Goal: Task Accomplishment & Management: Complete application form

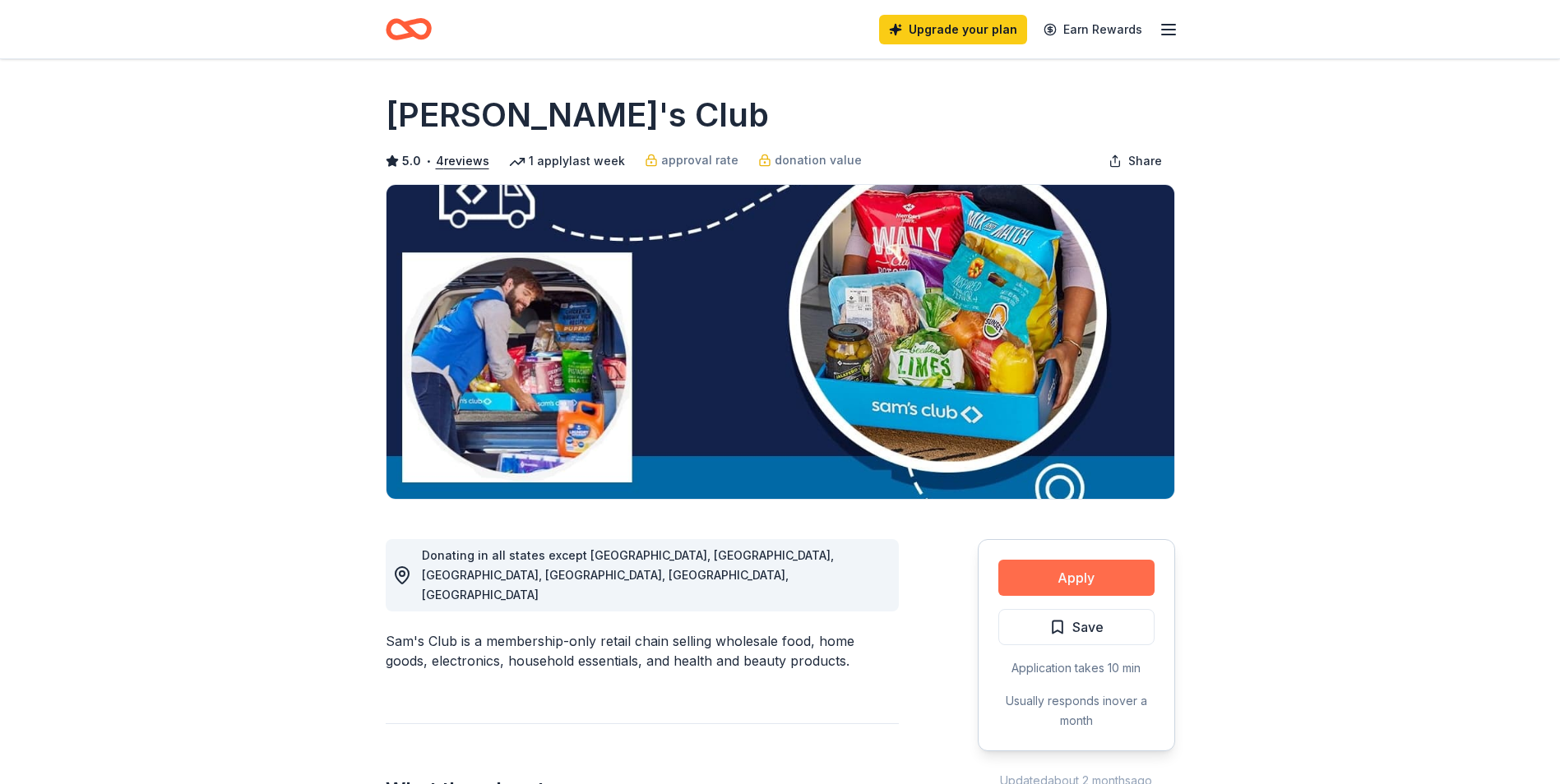
click at [1098, 567] on button "Apply" at bounding box center [1076, 577] width 156 height 36
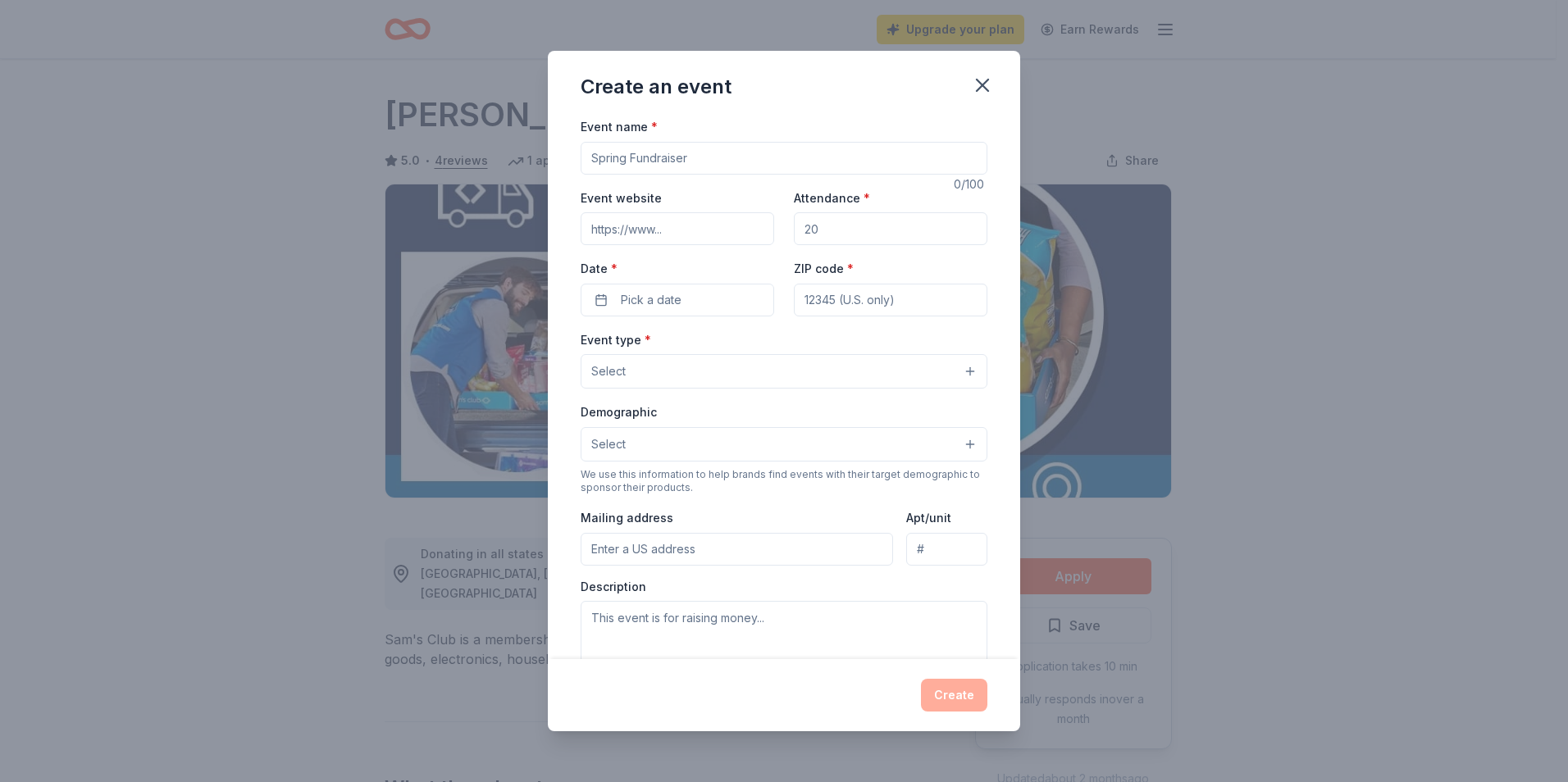
click at [673, 229] on input "Event website" at bounding box center [677, 228] width 193 height 33
type input "[DOMAIN_NAME]"
drag, startPoint x: 849, startPoint y: 233, endPoint x: 792, endPoint y: 228, distance: 57.2
click at [769, 233] on div "Event website [DOMAIN_NAME] Attendance * Date * Pick a date ZIP code *" at bounding box center [784, 252] width 407 height 129
type input "3500"
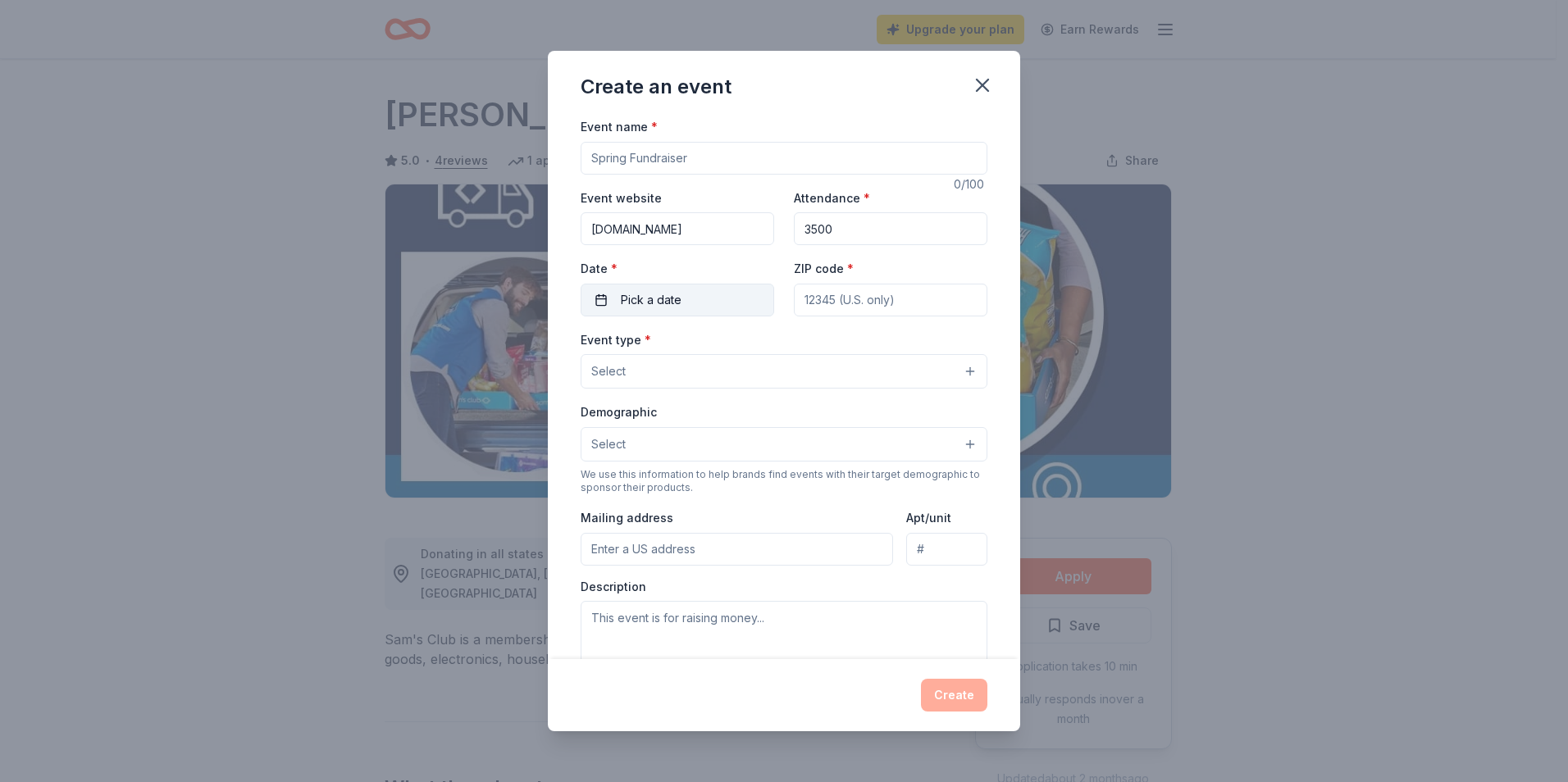
click at [641, 300] on span "Pick a date" at bounding box center [651, 300] width 61 height 20
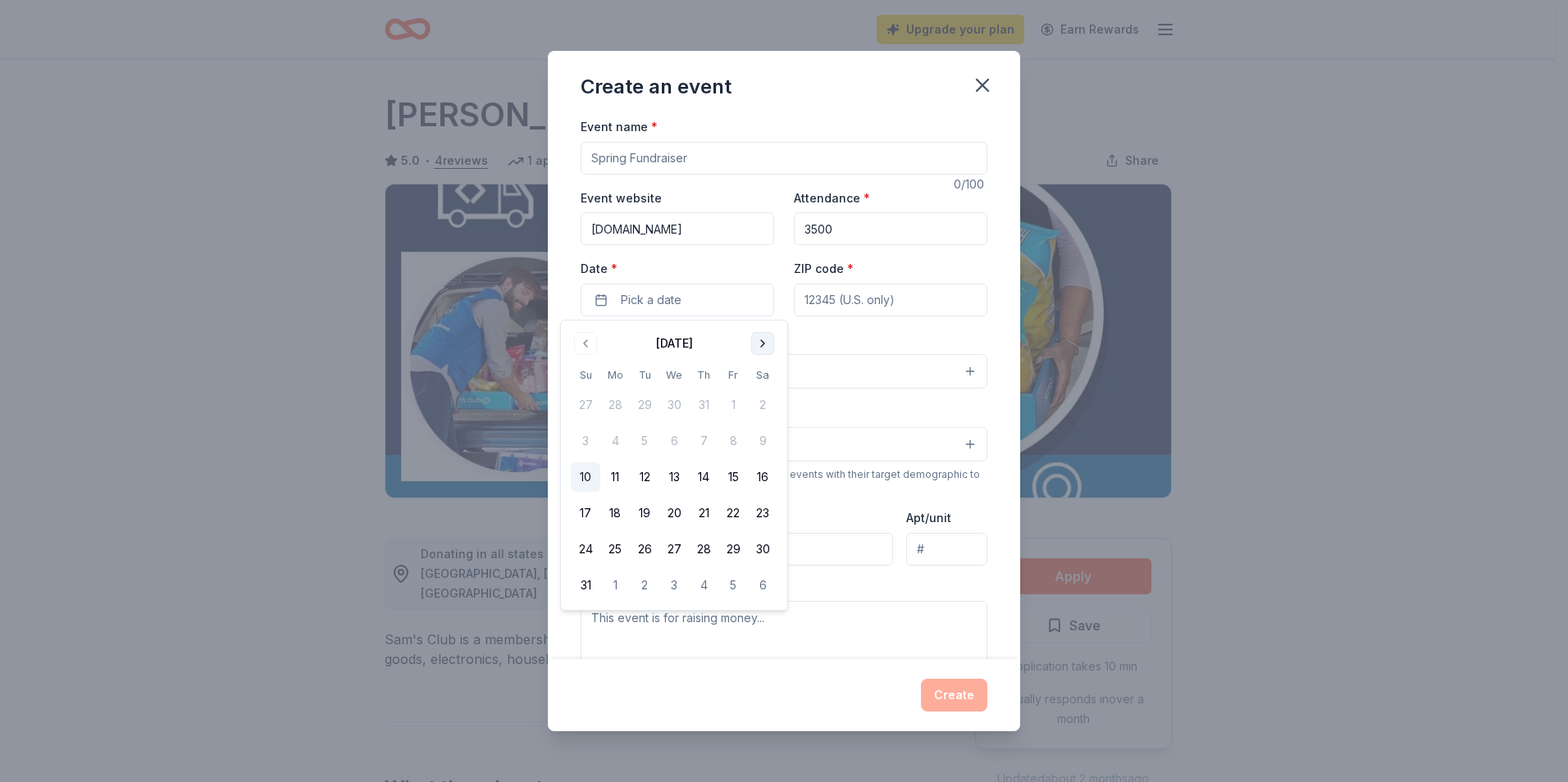
click at [769, 343] on button "Go to next month" at bounding box center [763, 343] width 23 height 23
click at [764, 431] on button "13" at bounding box center [763, 441] width 29 height 29
click at [860, 295] on input "ZIP code *" at bounding box center [890, 300] width 193 height 33
type input "31537"
click at [615, 370] on span "Select" at bounding box center [609, 371] width 34 height 20
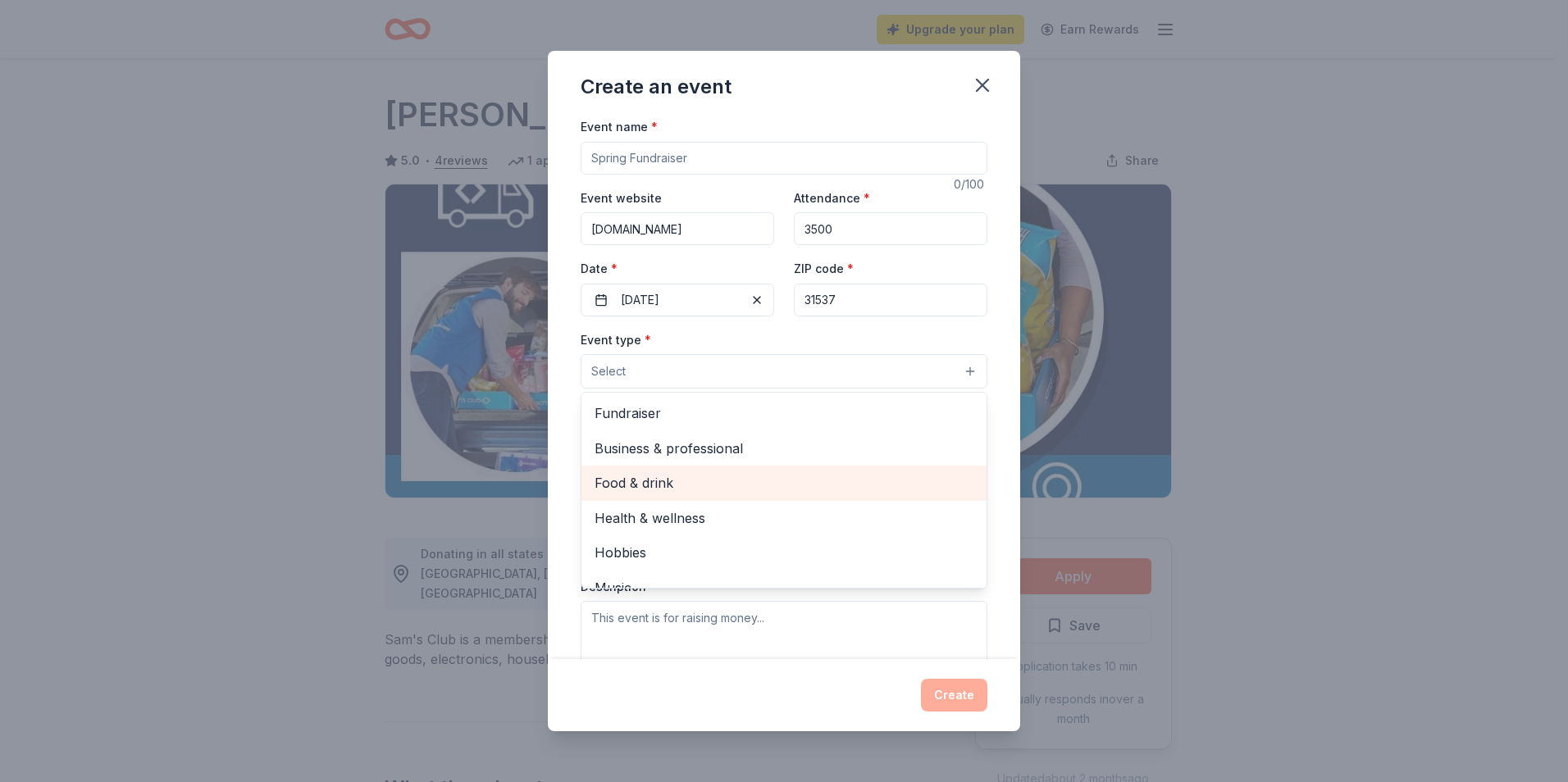
scroll to position [55, 0]
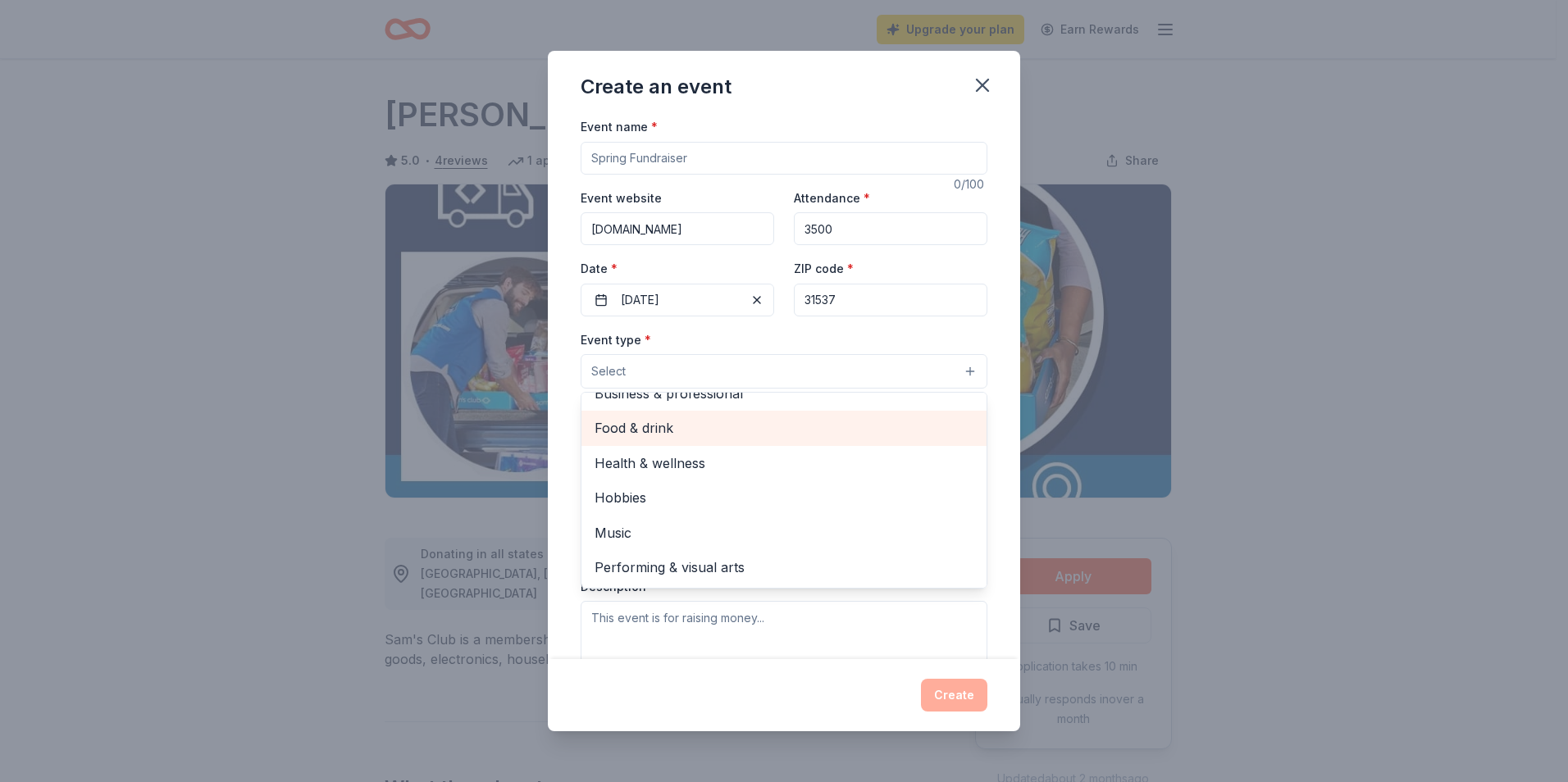
click at [668, 430] on span "Food & drink" at bounding box center [784, 427] width 379 height 21
click at [998, 412] on div "Event name * 0 /100 Event website [DOMAIN_NAME] Attendance * 3500 Date * [DATE]…" at bounding box center [784, 388] width 472 height 543
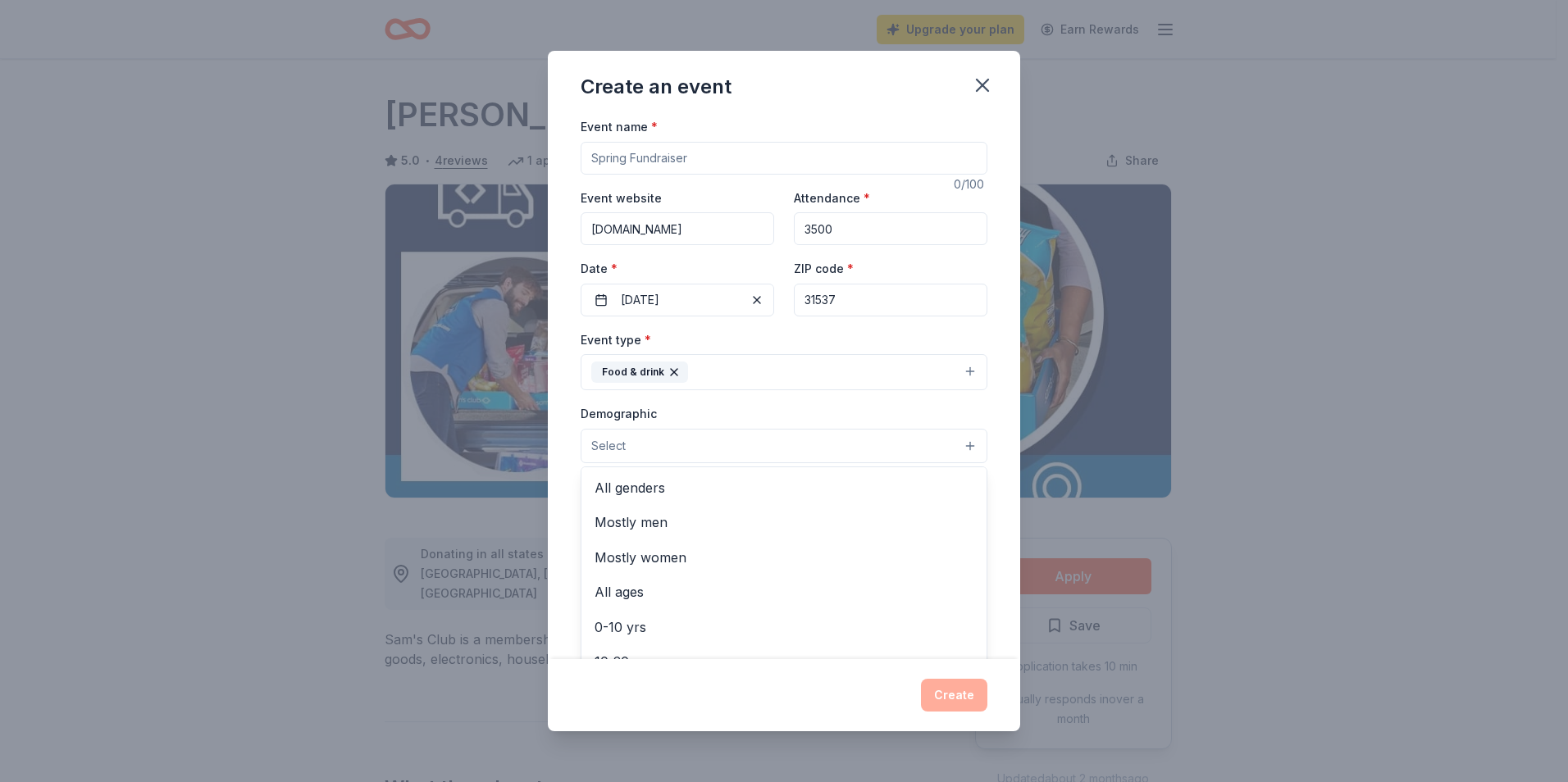
click at [658, 444] on button "Select" at bounding box center [784, 446] width 407 height 34
click at [683, 487] on span "All genders" at bounding box center [784, 488] width 379 height 21
click at [653, 563] on span "All ages" at bounding box center [784, 559] width 379 height 21
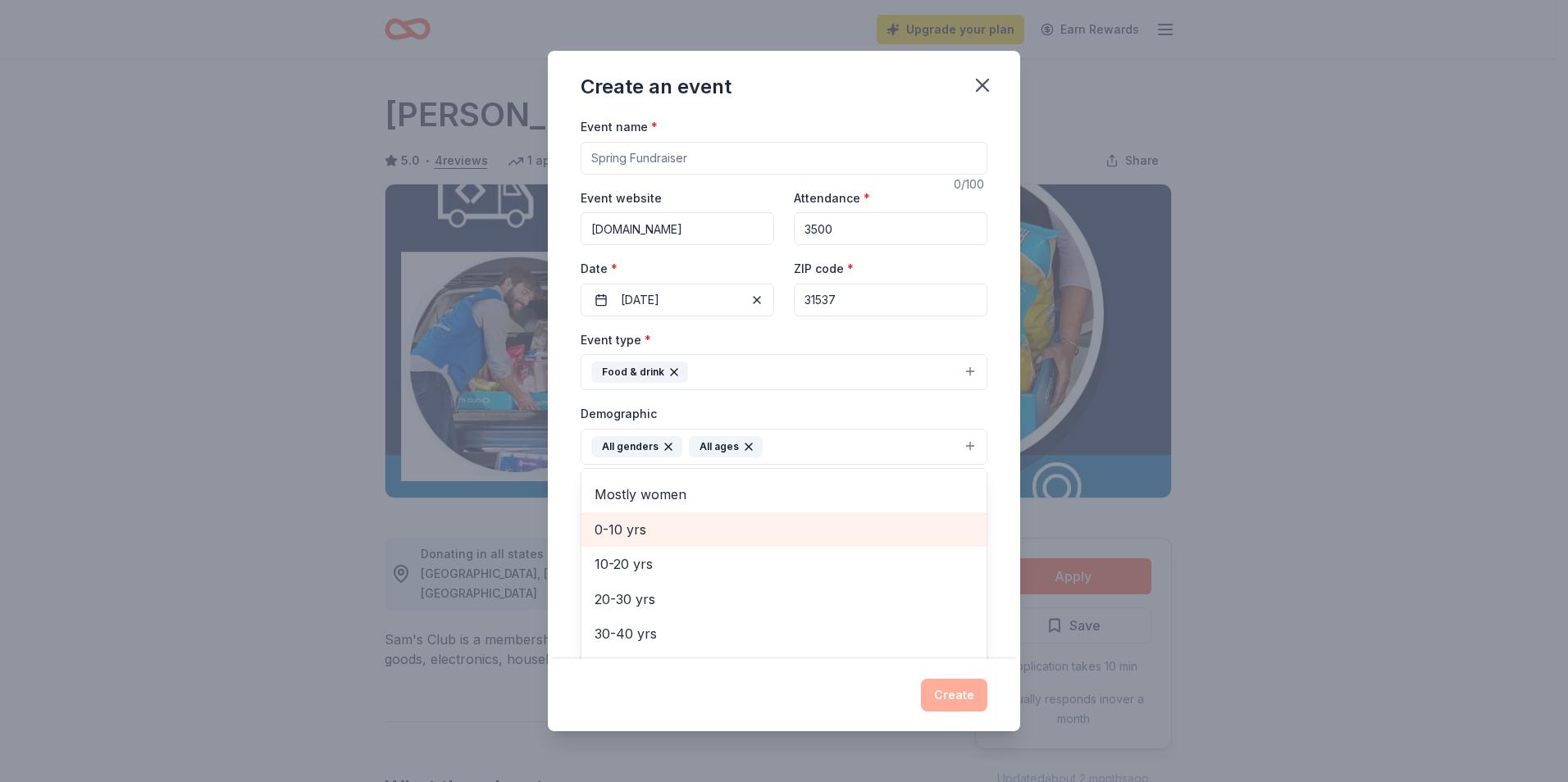
click at [613, 531] on span "0-10 yrs" at bounding box center [784, 530] width 379 height 21
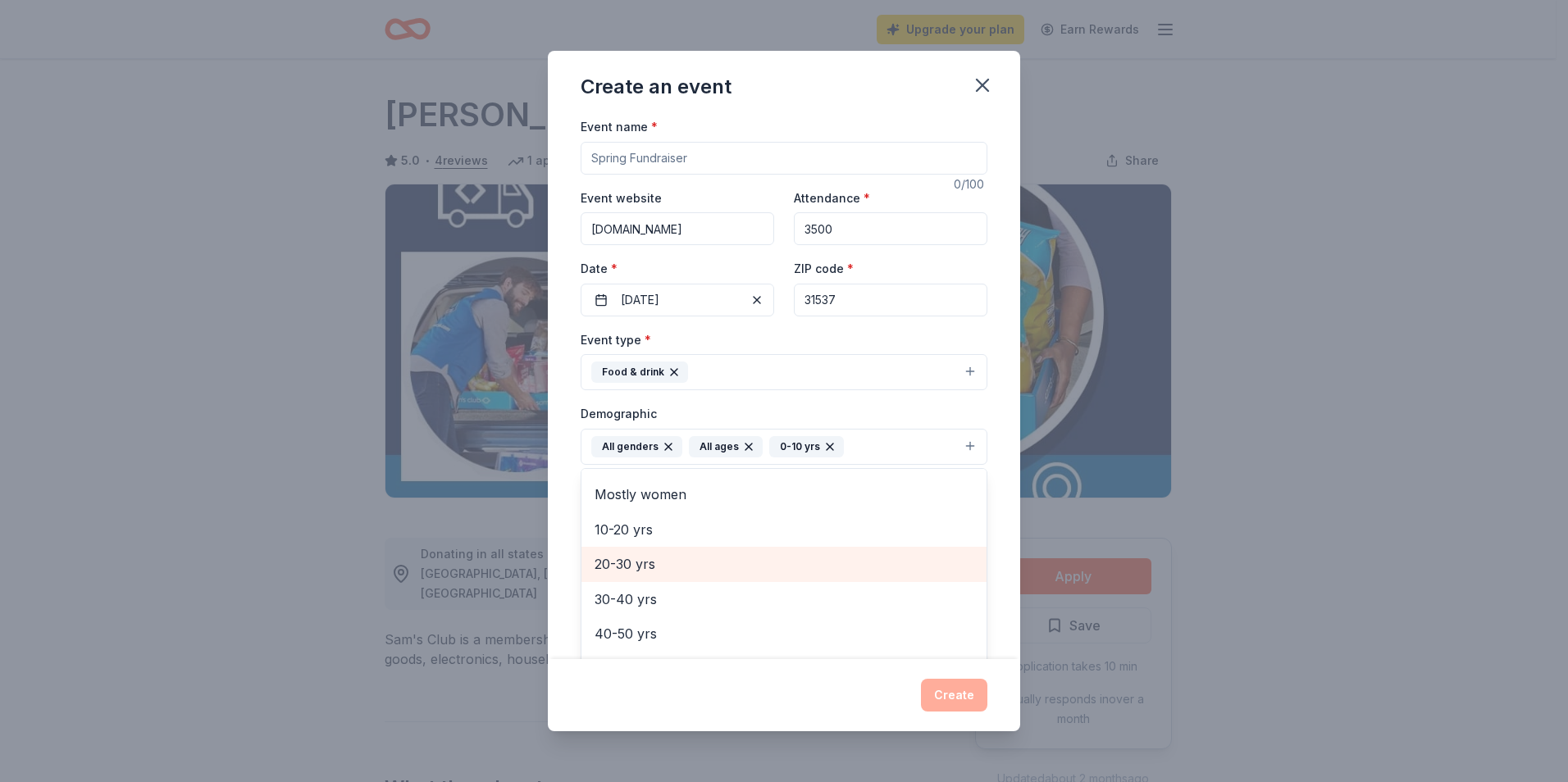
click at [617, 555] on span "20-30 yrs" at bounding box center [784, 564] width 379 height 21
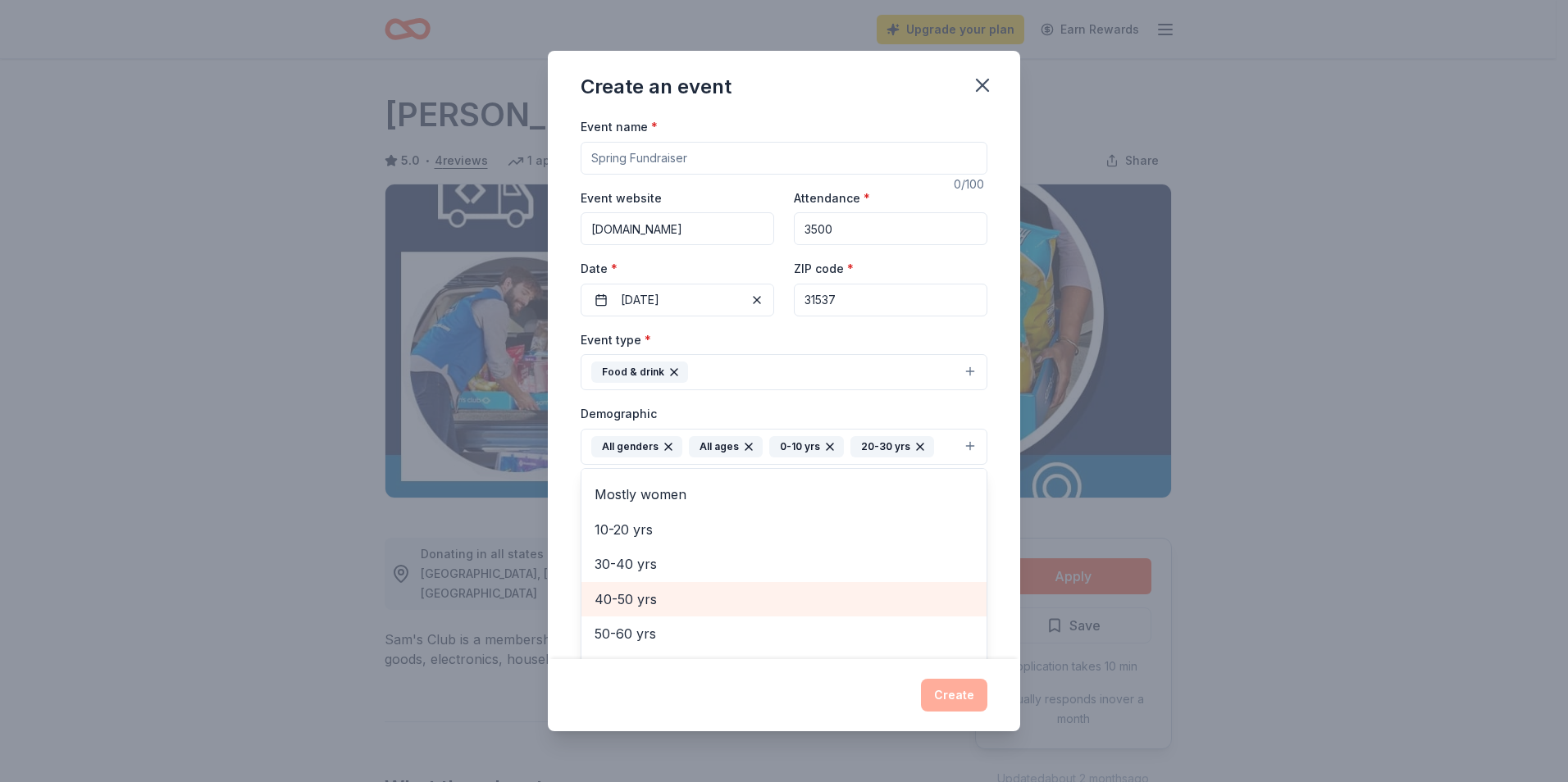
click at [630, 592] on span "40-50 yrs" at bounding box center [784, 599] width 379 height 21
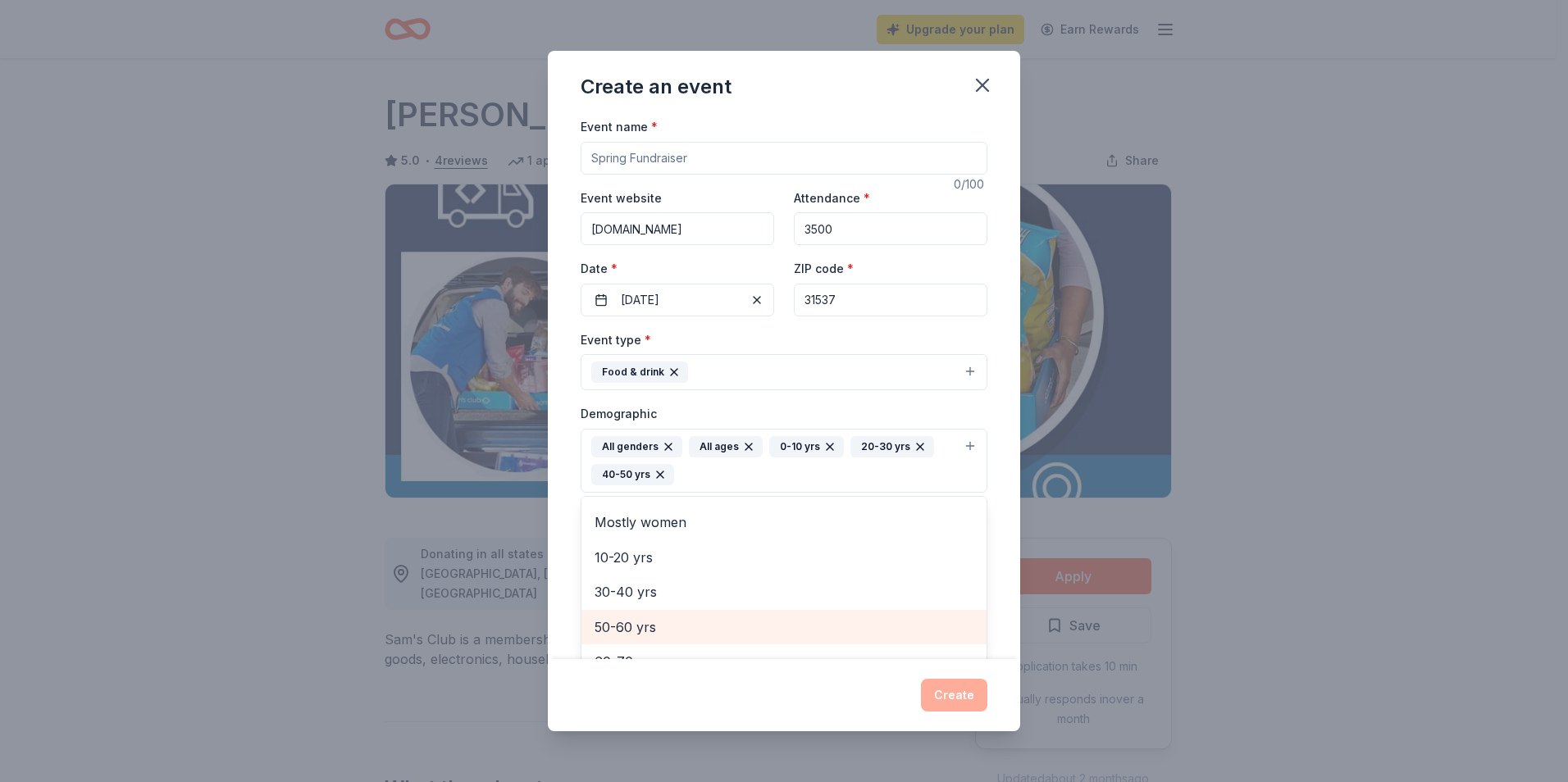
click at [643, 628] on span "50-60 yrs" at bounding box center [784, 627] width 379 height 21
click at [632, 634] on span "70-80 yrs" at bounding box center [784, 636] width 379 height 21
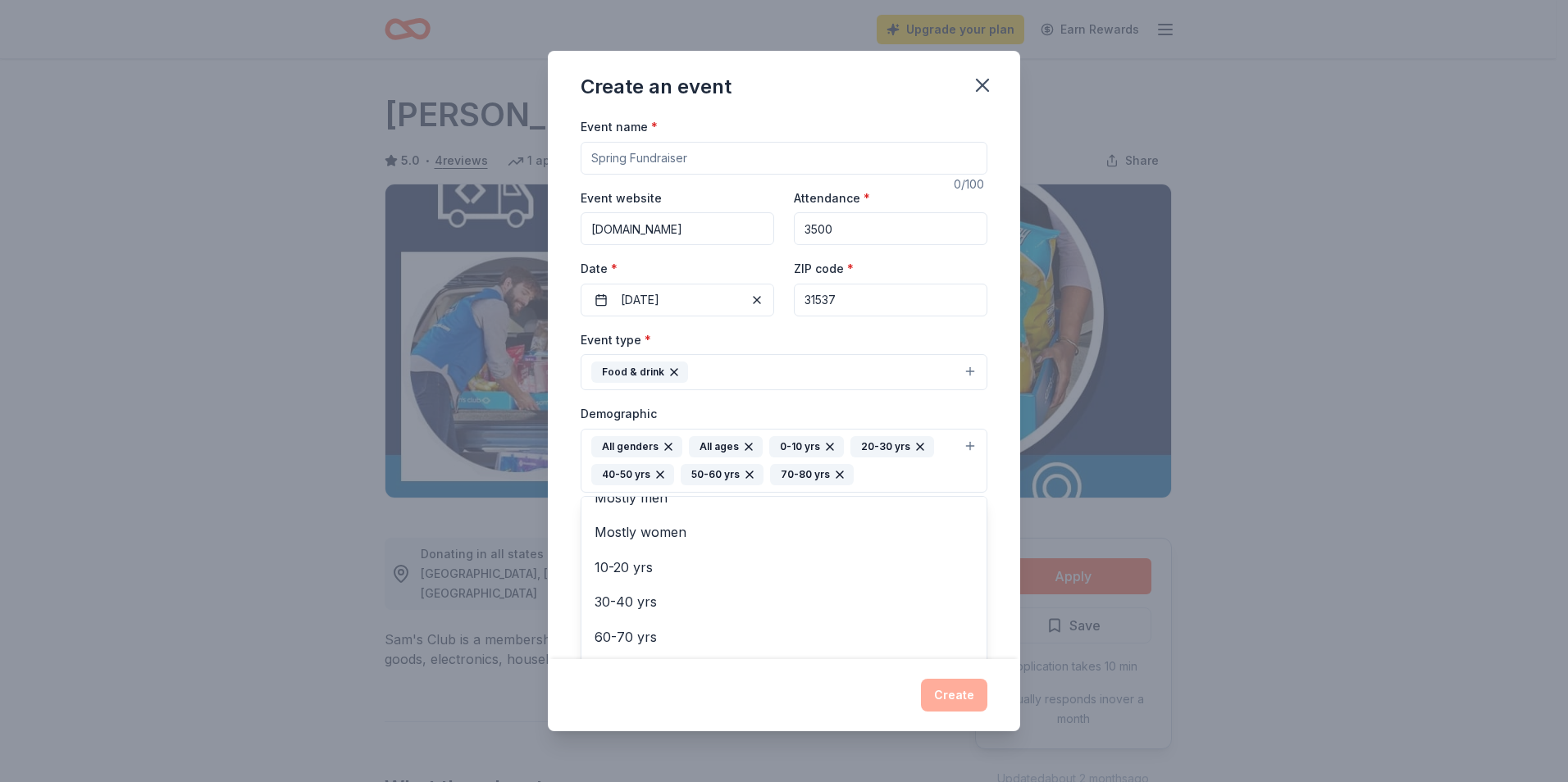
click at [666, 155] on div "Event name * 0 /100 Event website [DOMAIN_NAME] Attendance * 3500 Date * [DATE]…" at bounding box center [784, 511] width 407 height 789
drag, startPoint x: 705, startPoint y: 161, endPoint x: 530, endPoint y: 159, distance: 175.0
click at [530, 159] on div "Create an event Event name * 0 /100 Event website [DOMAIN_NAME] Attendance * 35…" at bounding box center [784, 391] width 1568 height 782
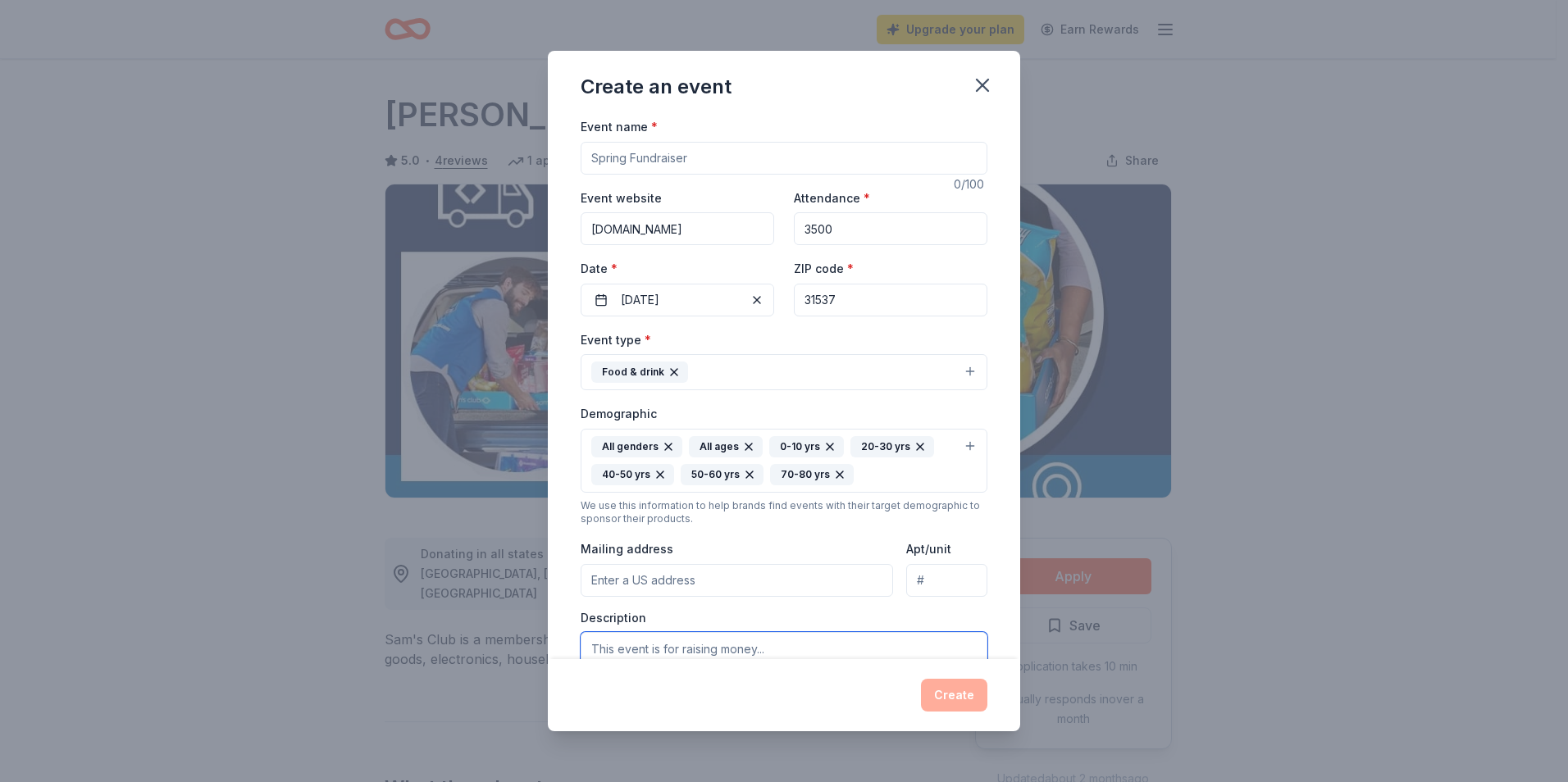
click at [749, 648] on textarea at bounding box center [784, 669] width 407 height 74
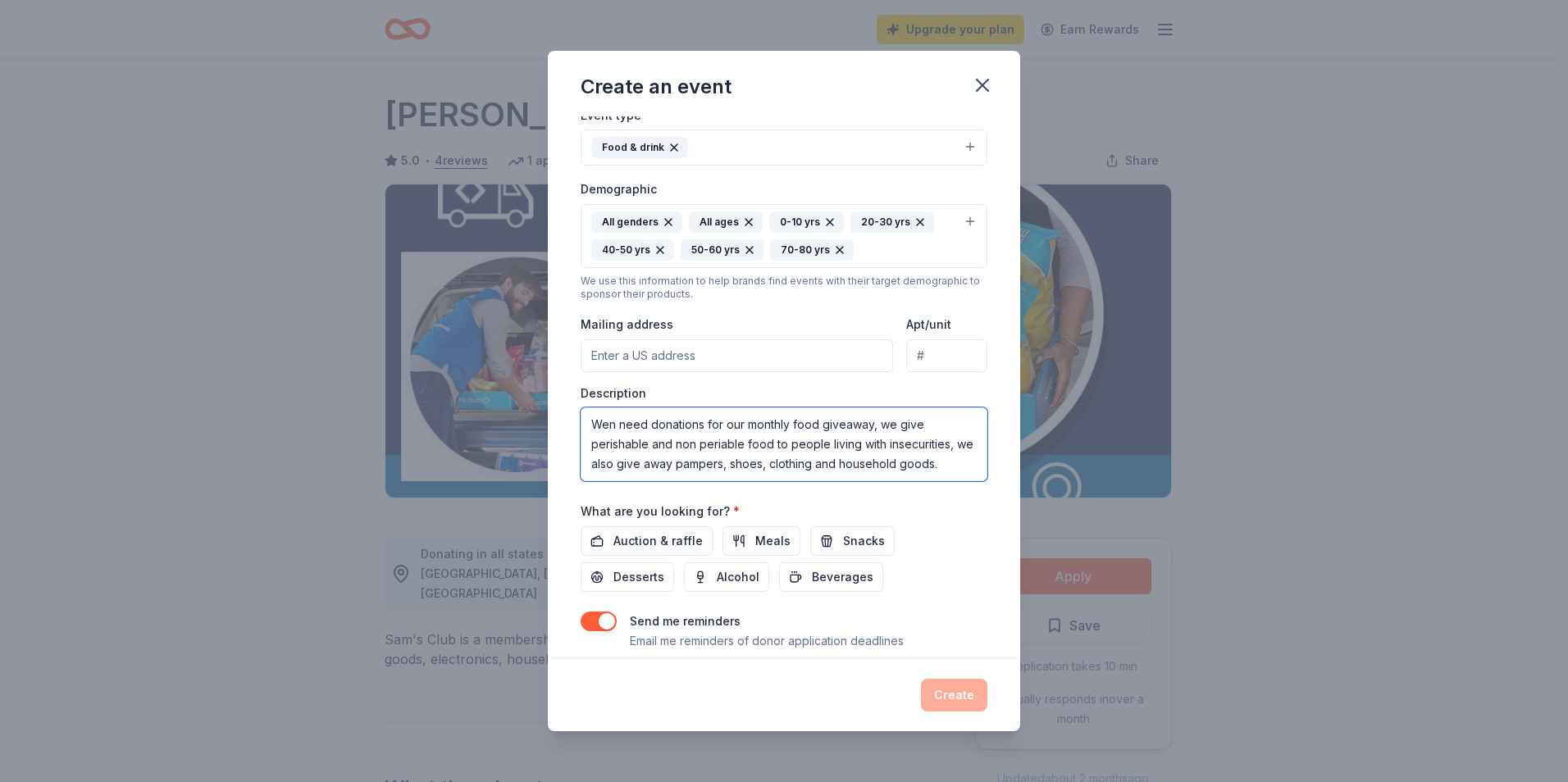
scroll to position [272, 0]
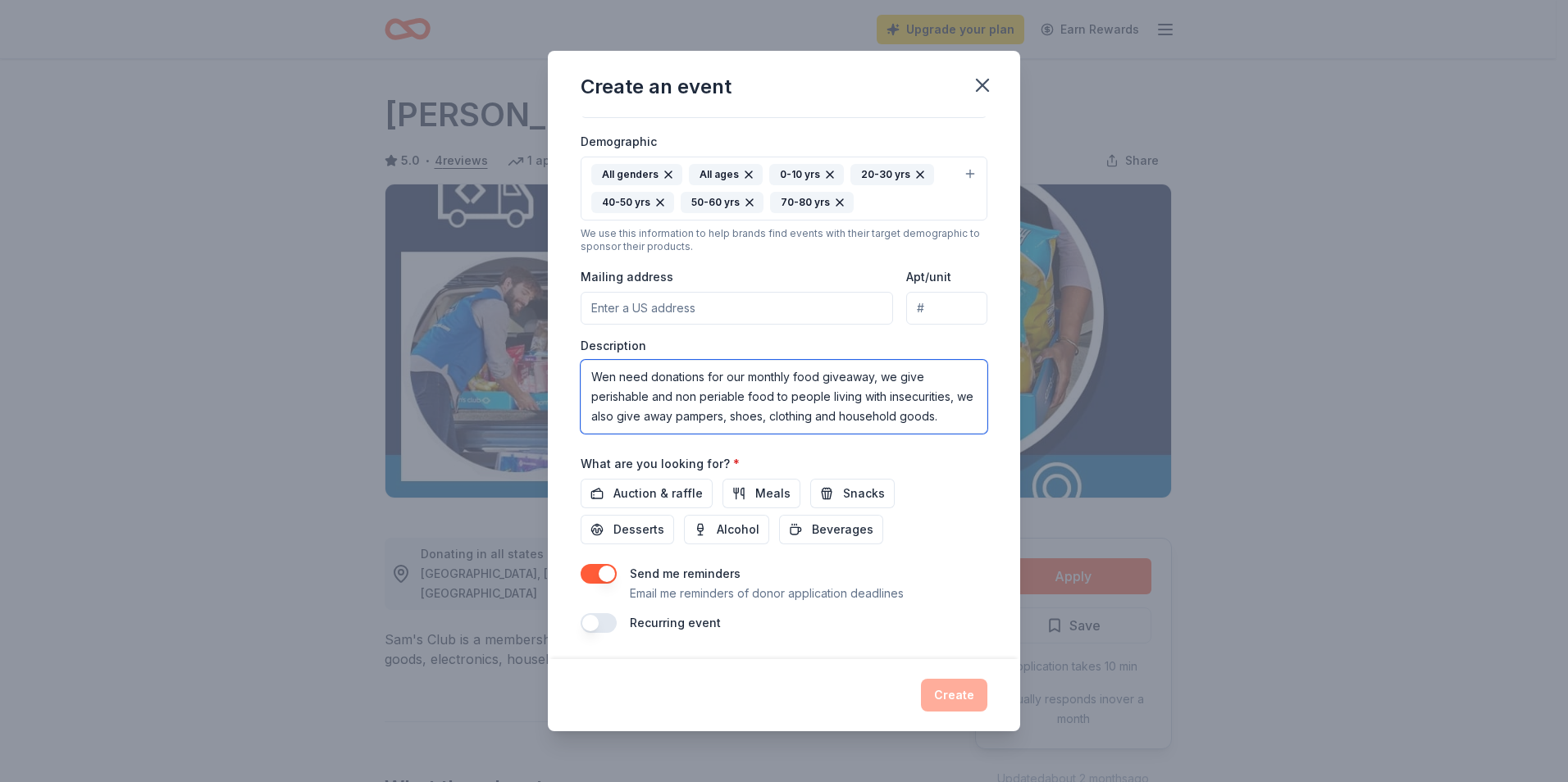
type textarea "Wen need donations for our monthly food giveaway, we give perishable and non pe…"
click at [593, 622] on button "button" at bounding box center [599, 622] width 36 height 20
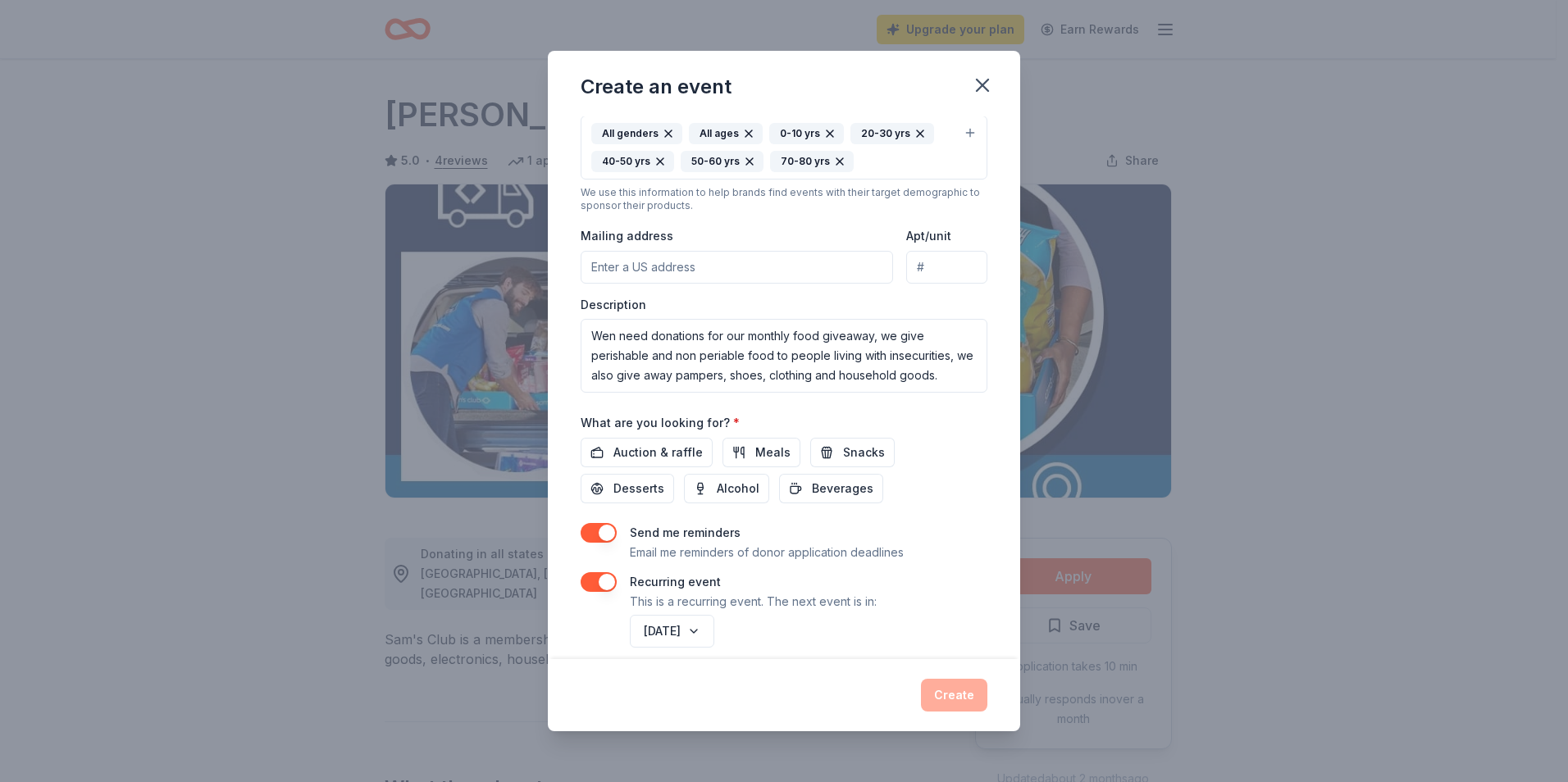
scroll to position [331, 0]
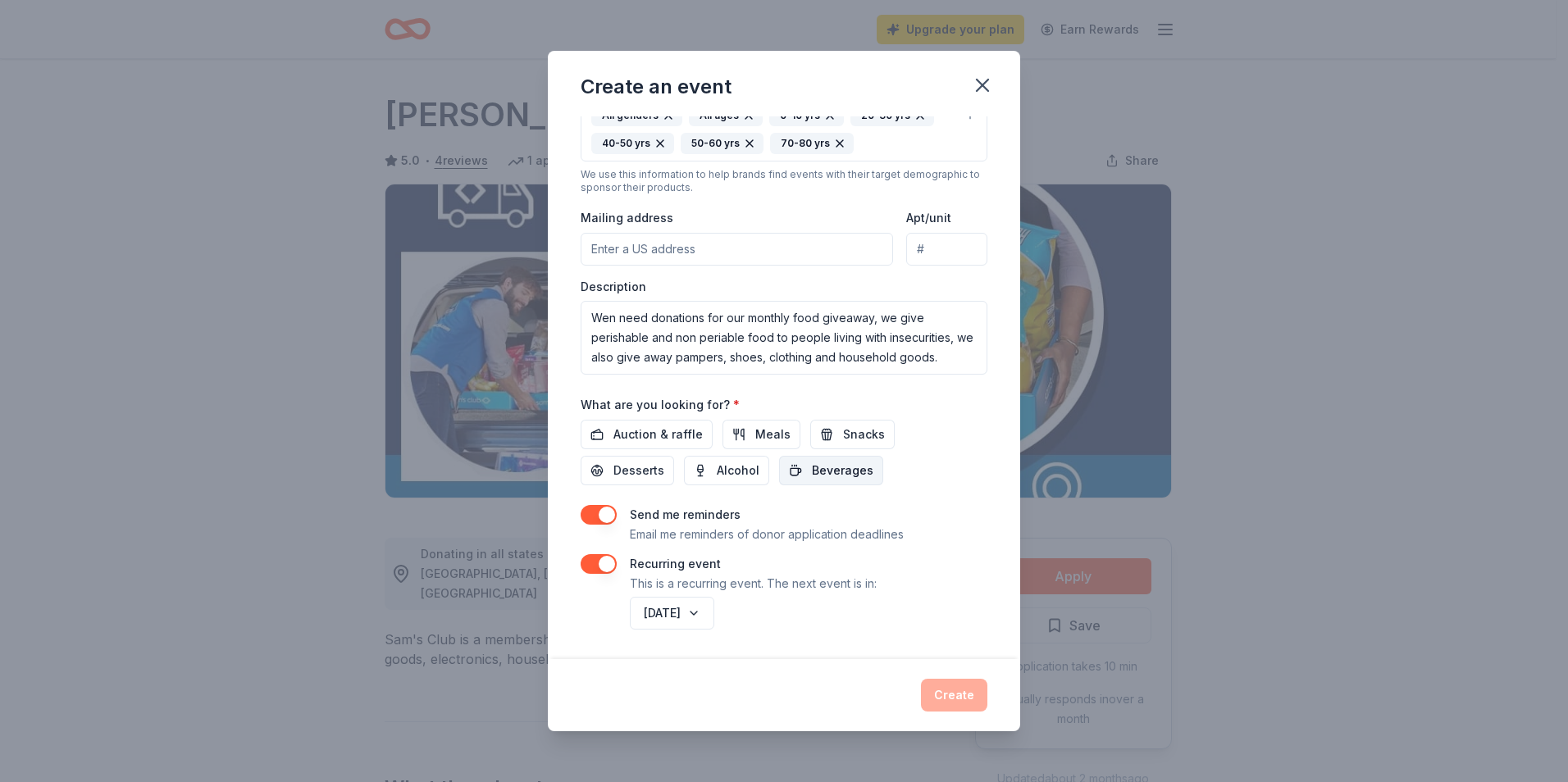
click at [829, 470] on span "Beverages" at bounding box center [843, 470] width 62 height 20
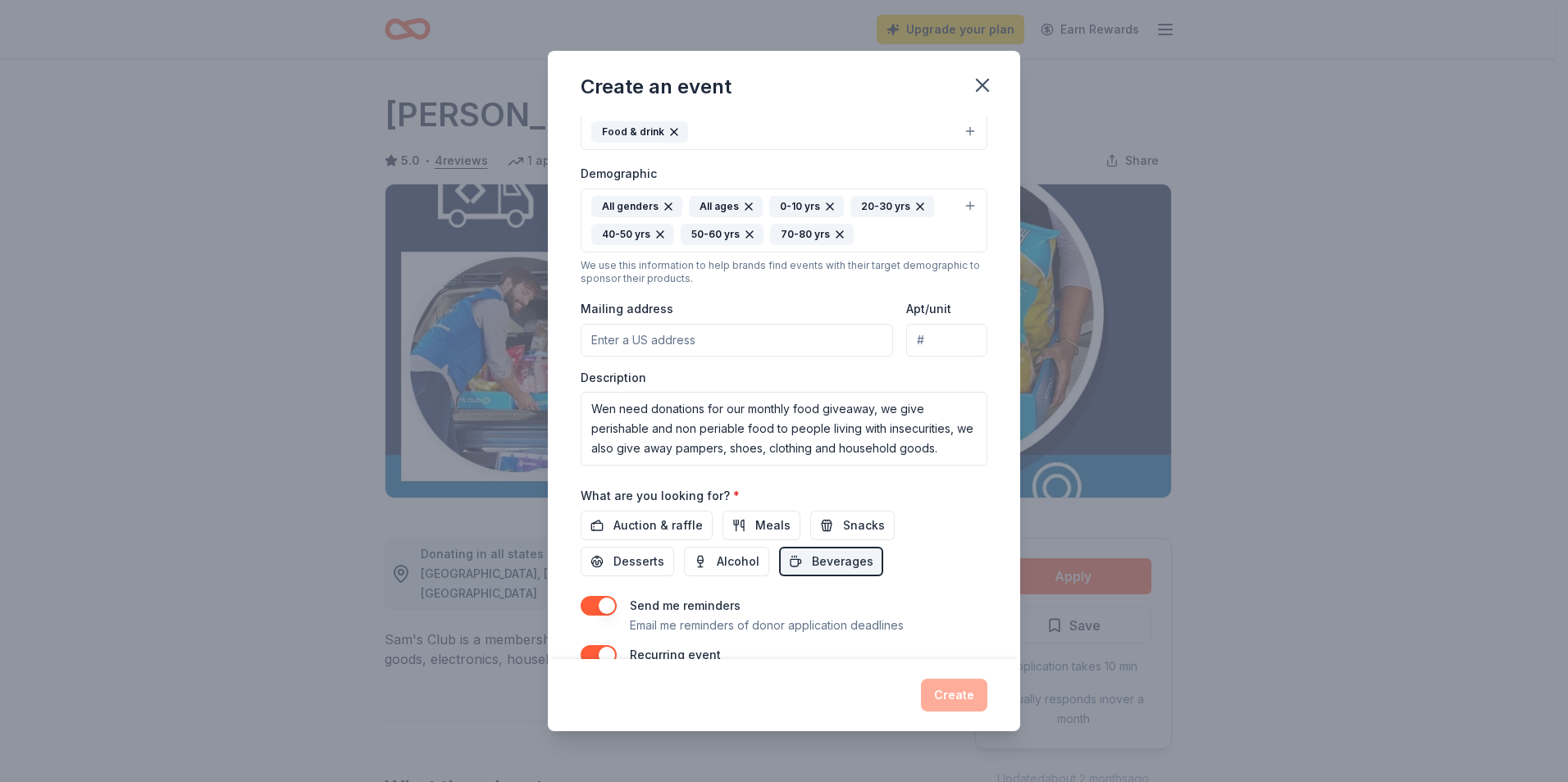
scroll to position [236, 0]
click at [604, 336] on input "Mailing address" at bounding box center [737, 344] width 313 height 33
type input "[STREET_ADDRESS]"
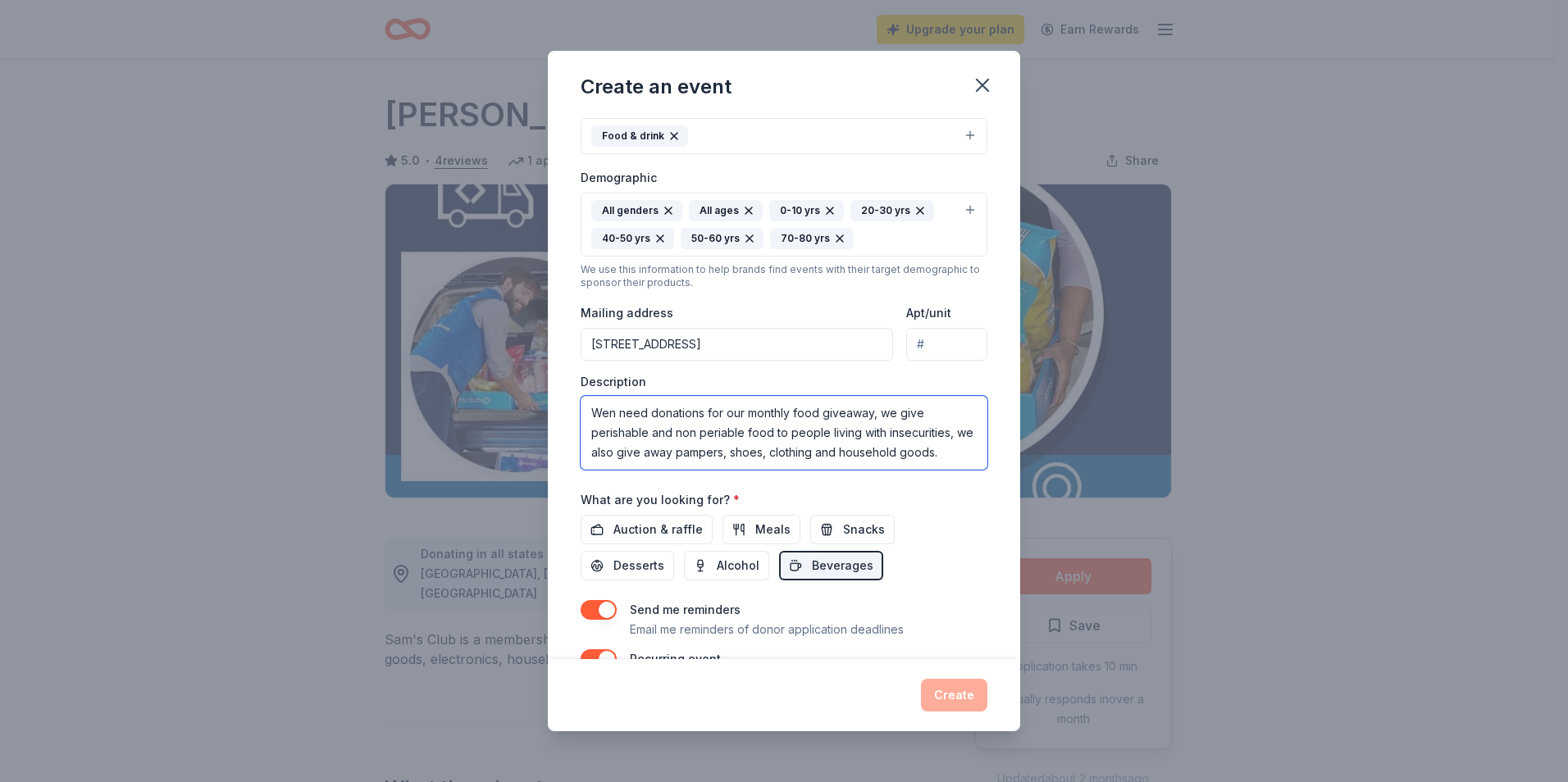
drag, startPoint x: 719, startPoint y: 438, endPoint x: 693, endPoint y: 433, distance: 26.5
click at [693, 433] on textarea "Wen need donations for our monthly food giveaway, we give perishable and non pe…" at bounding box center [784, 433] width 407 height 74
click at [617, 416] on textarea "Wen need donations for our monthly food giveaway, we give perishable and nonper…" at bounding box center [784, 433] width 407 height 74
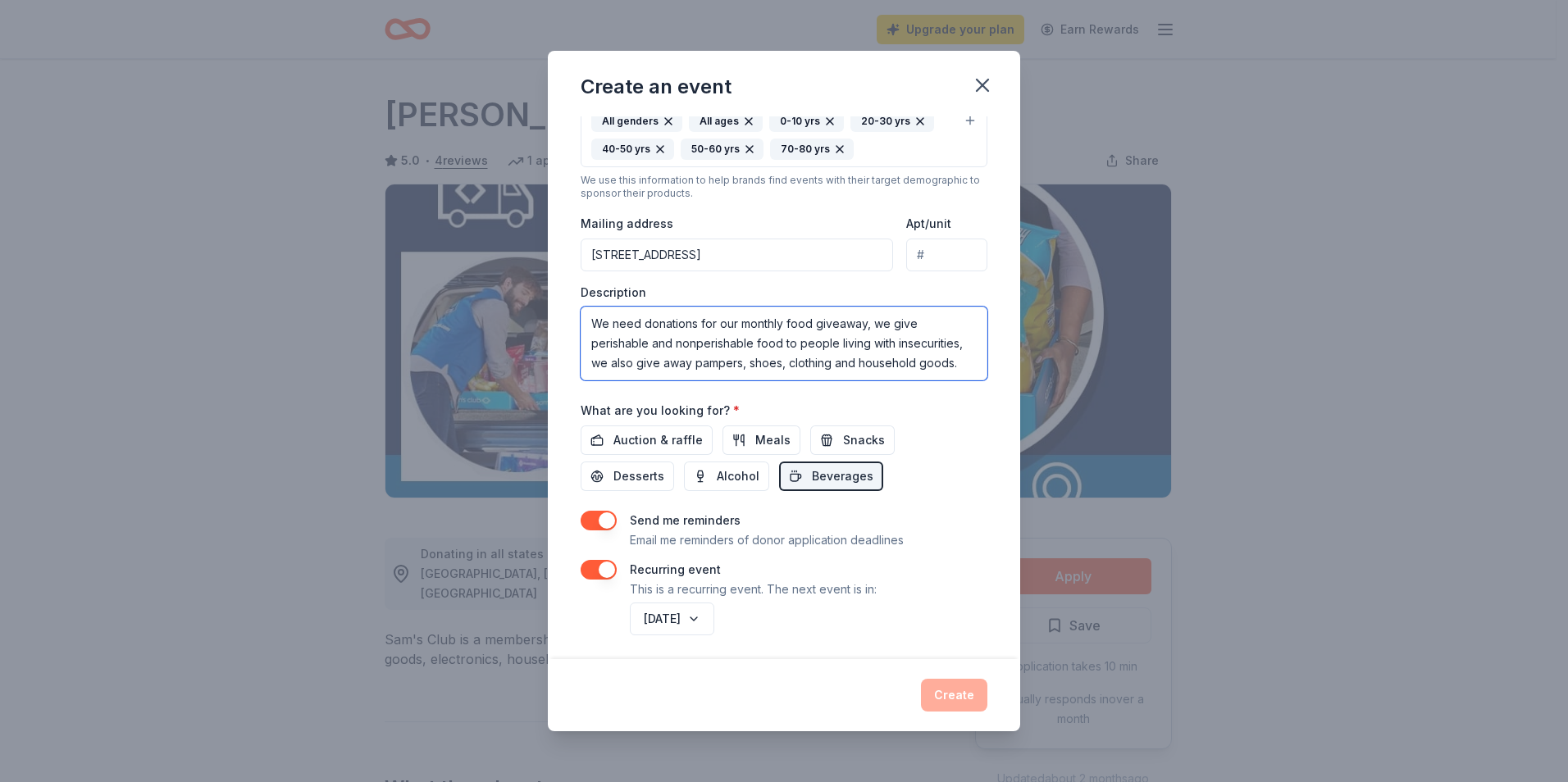
scroll to position [331, 0]
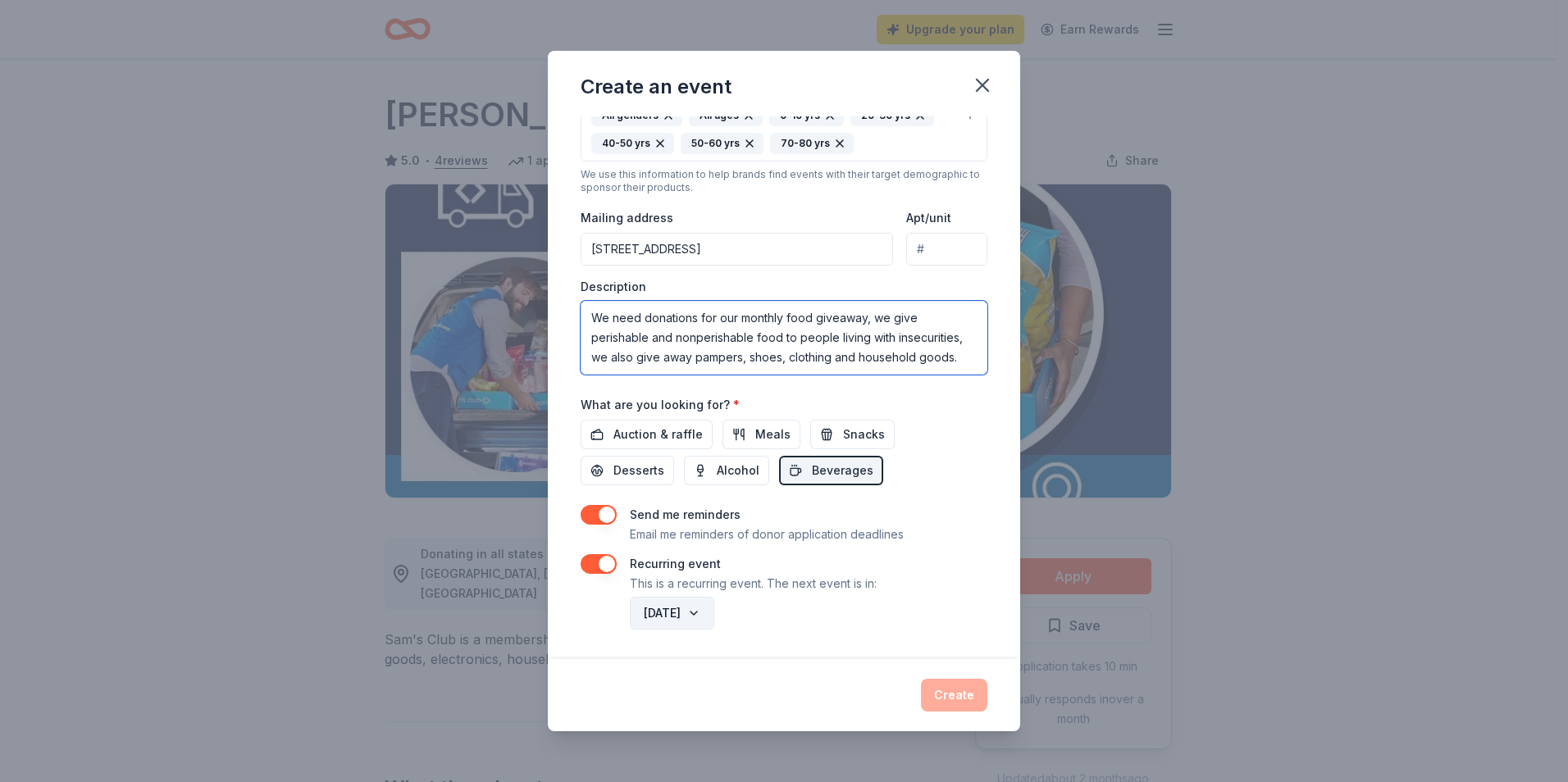
type textarea "We need donations for our monthly food giveaway, we give perishable and nonperi…"
click at [714, 605] on button "[DATE]" at bounding box center [672, 613] width 84 height 33
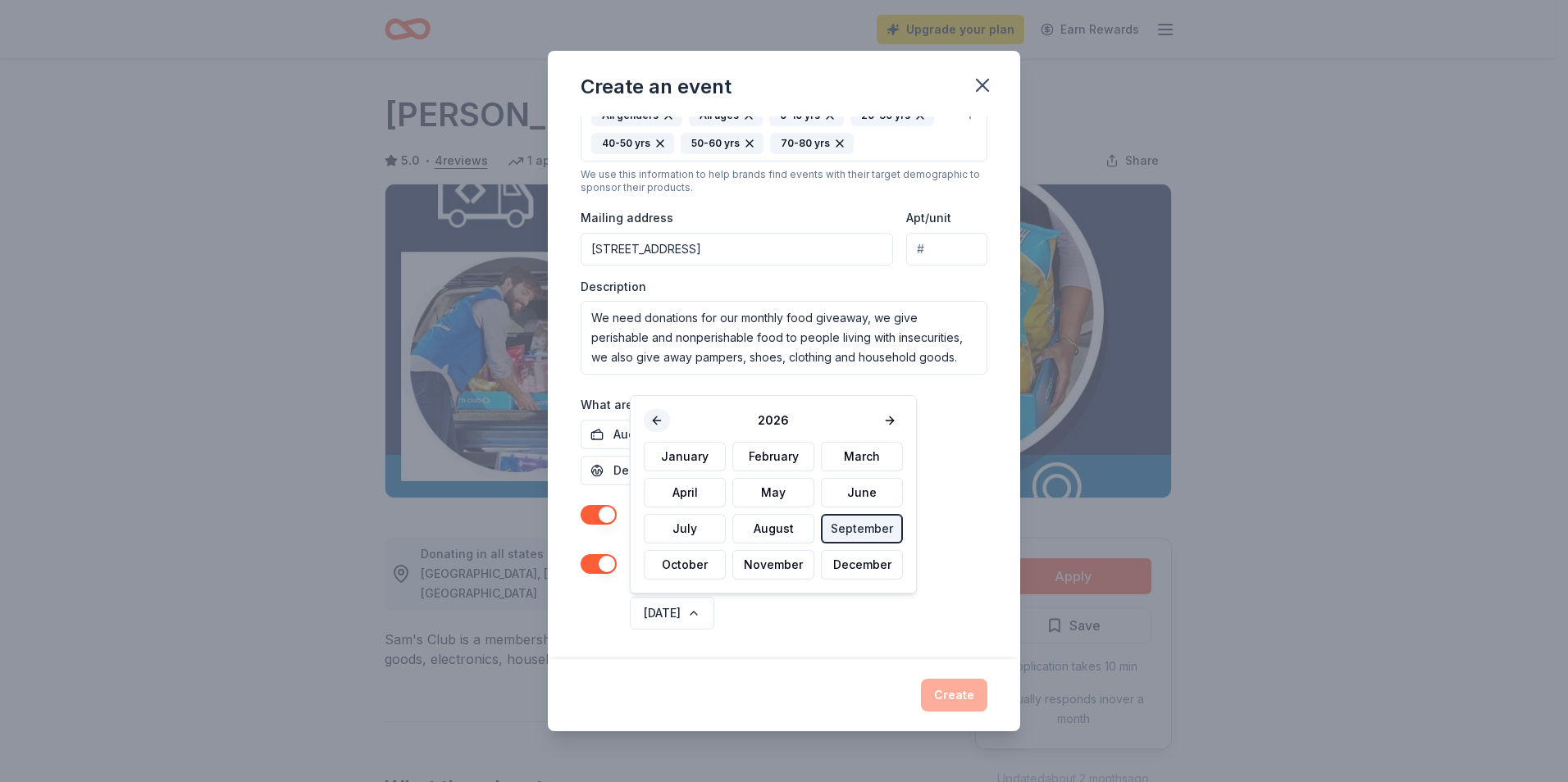
click at [658, 418] on button at bounding box center [657, 421] width 27 height 23
click at [840, 524] on button "September" at bounding box center [862, 529] width 82 height 29
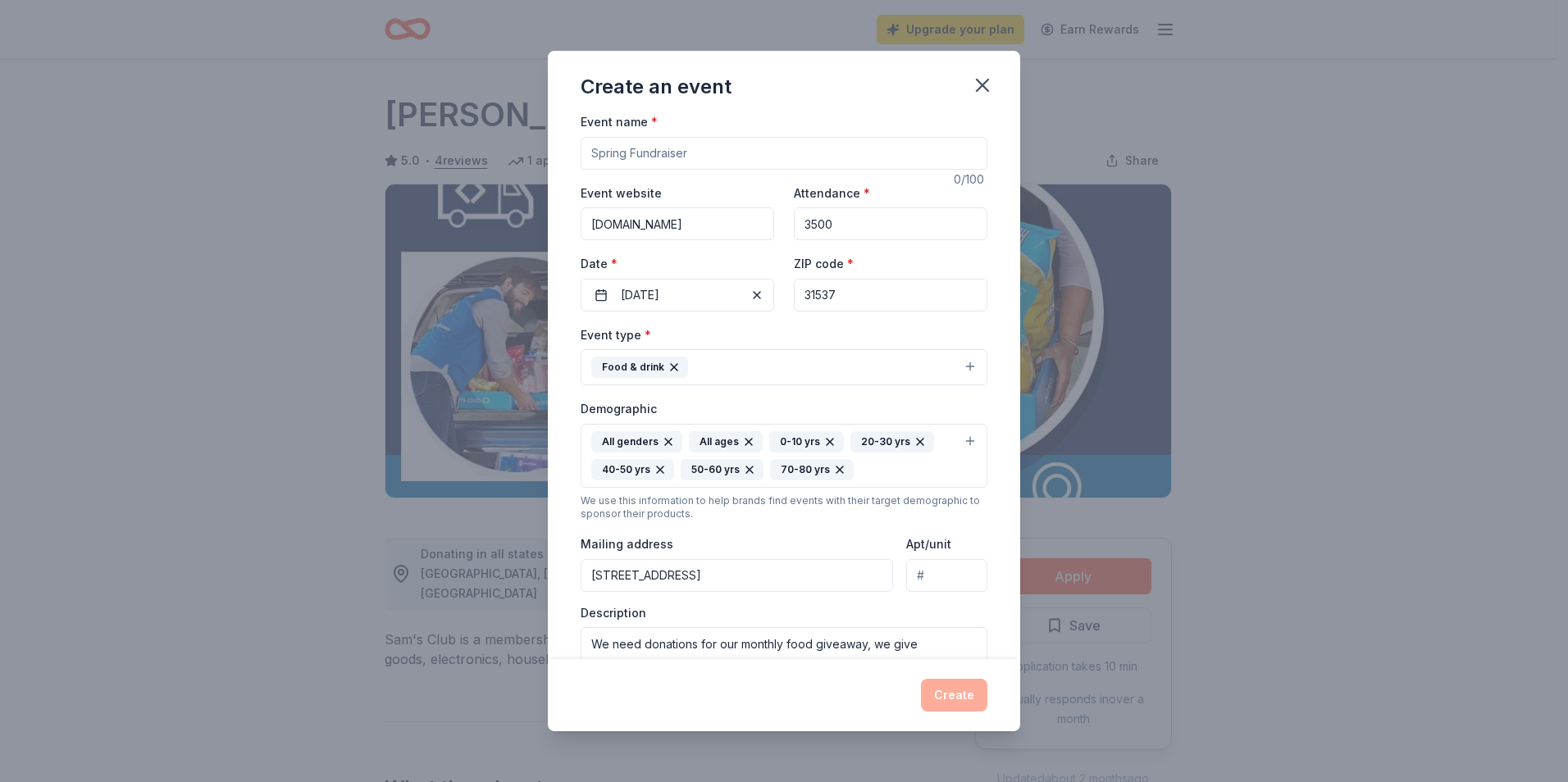
scroll to position [3, 0]
click at [647, 336] on span "*" at bounding box center [648, 336] width 7 height 14
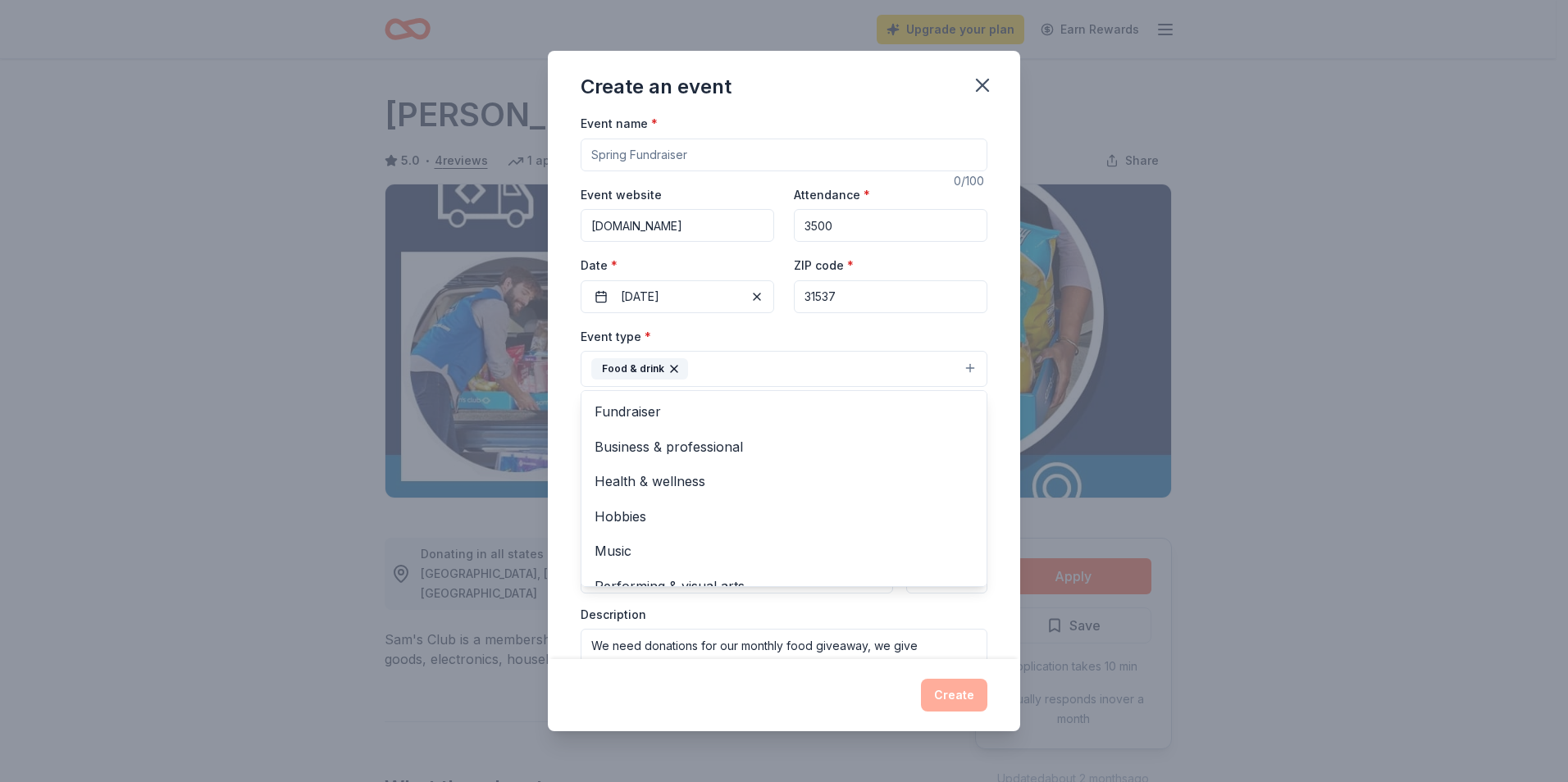
click at [957, 358] on button "Food & drink" at bounding box center [784, 369] width 407 height 36
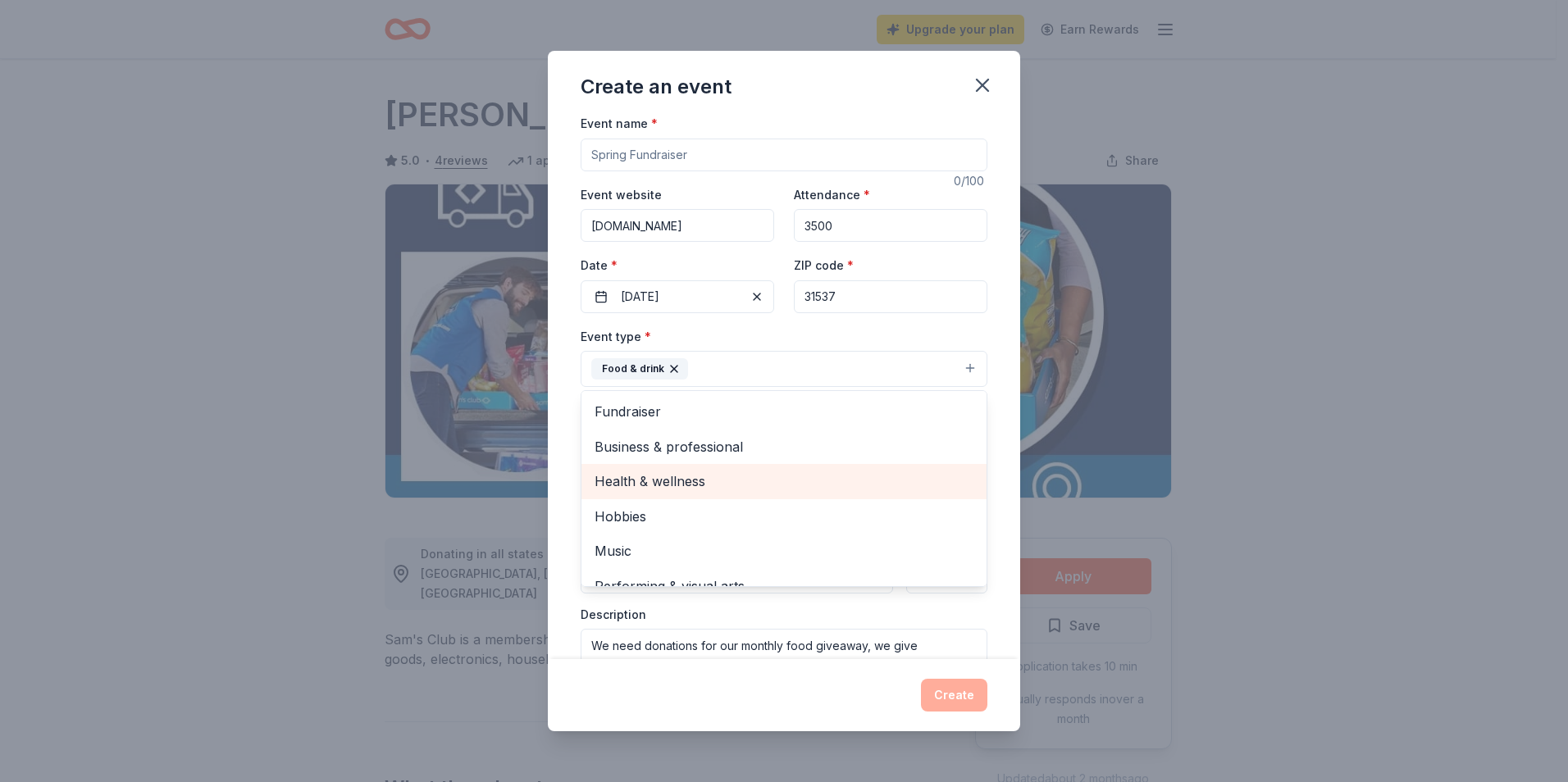
click at [736, 485] on span "Health & wellness" at bounding box center [784, 481] width 379 height 21
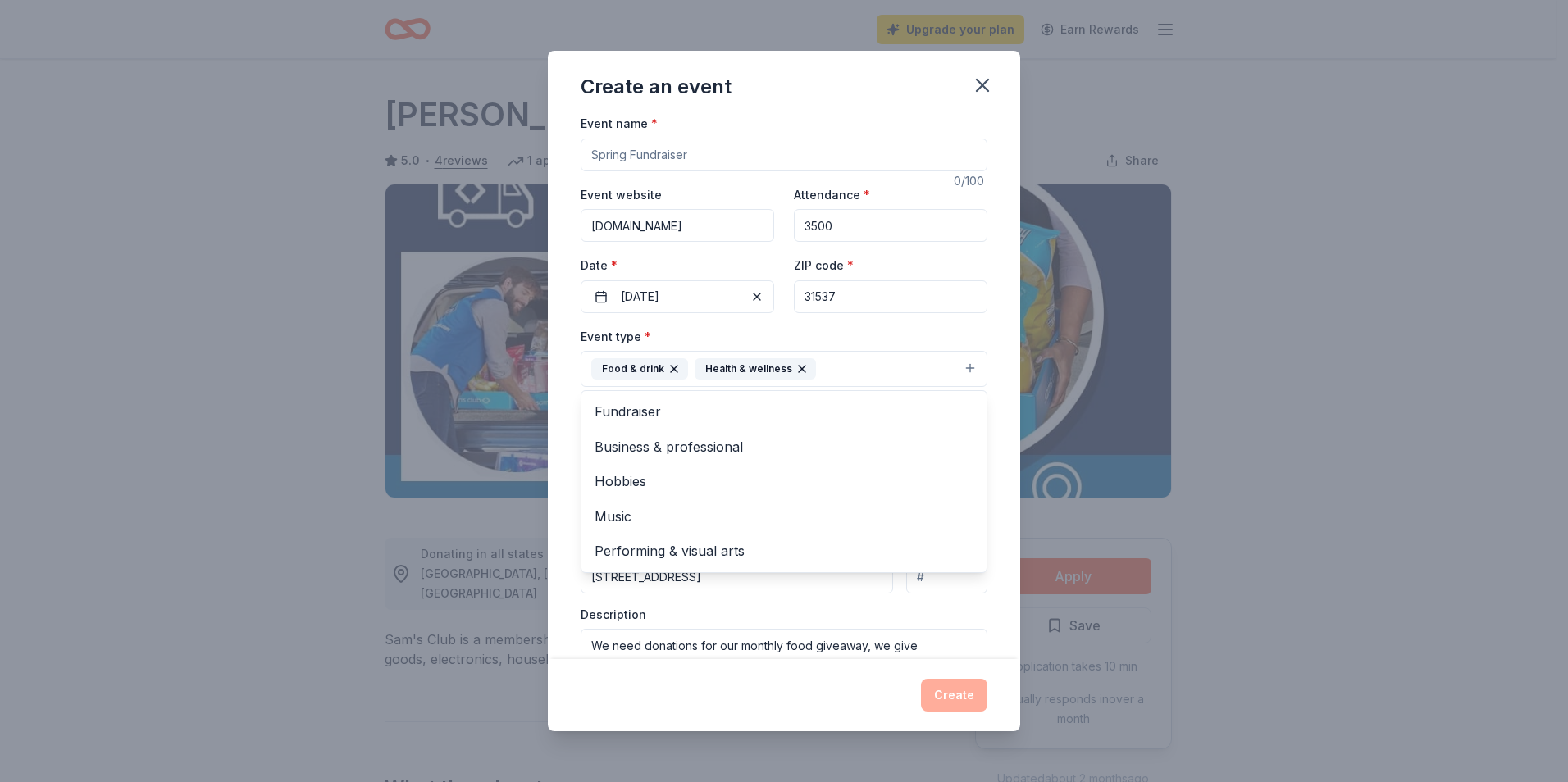
click at [959, 363] on button "Food & drink Health & wellness" at bounding box center [784, 369] width 407 height 36
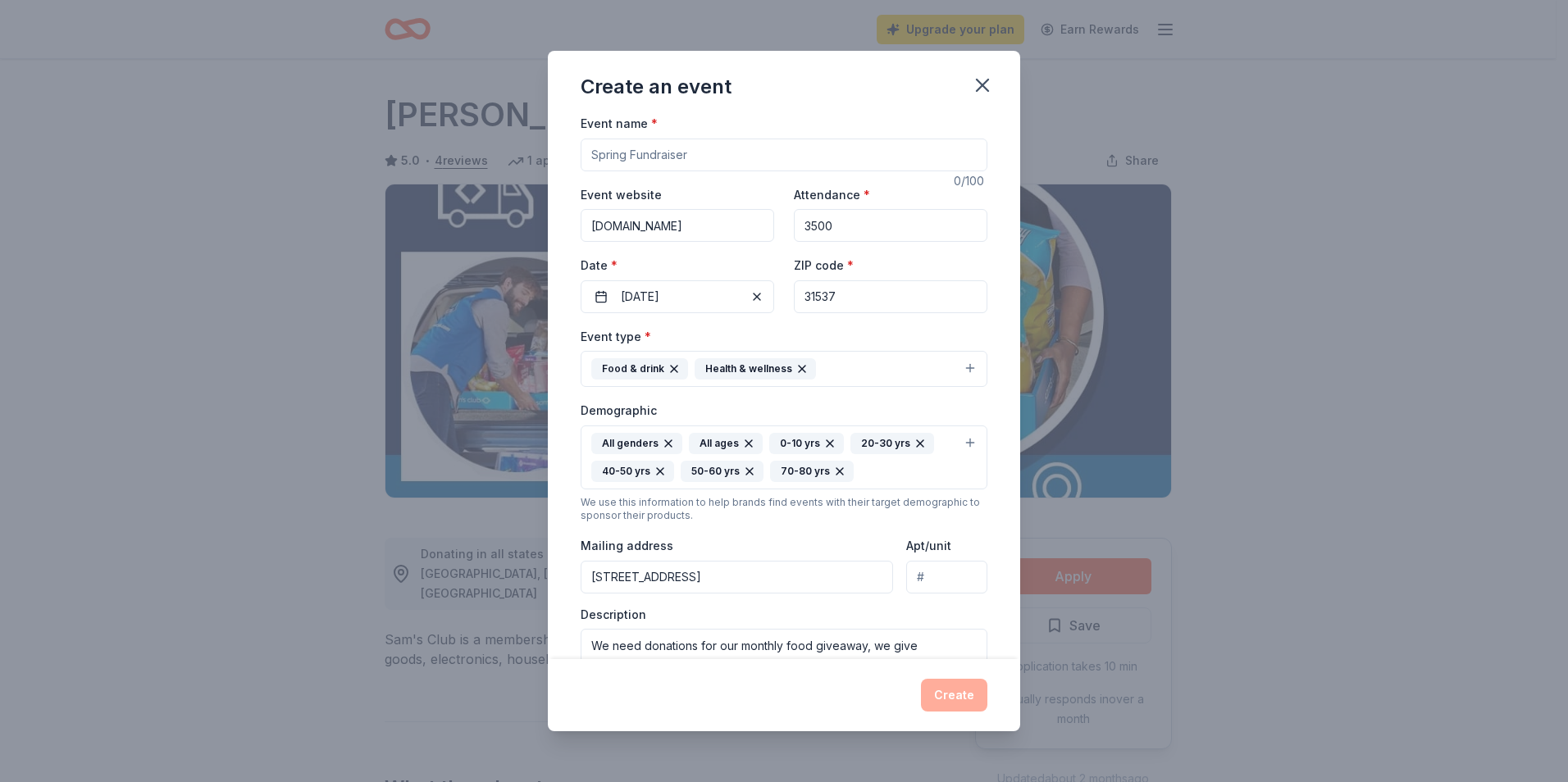
scroll to position [0, 0]
drag, startPoint x: 725, startPoint y: 164, endPoint x: 542, endPoint y: 161, distance: 183.0
click at [542, 161] on div "Create an event Event name * 0 /100 Event website [DOMAIN_NAME] Attendance * 35…" at bounding box center [784, 391] width 1568 height 782
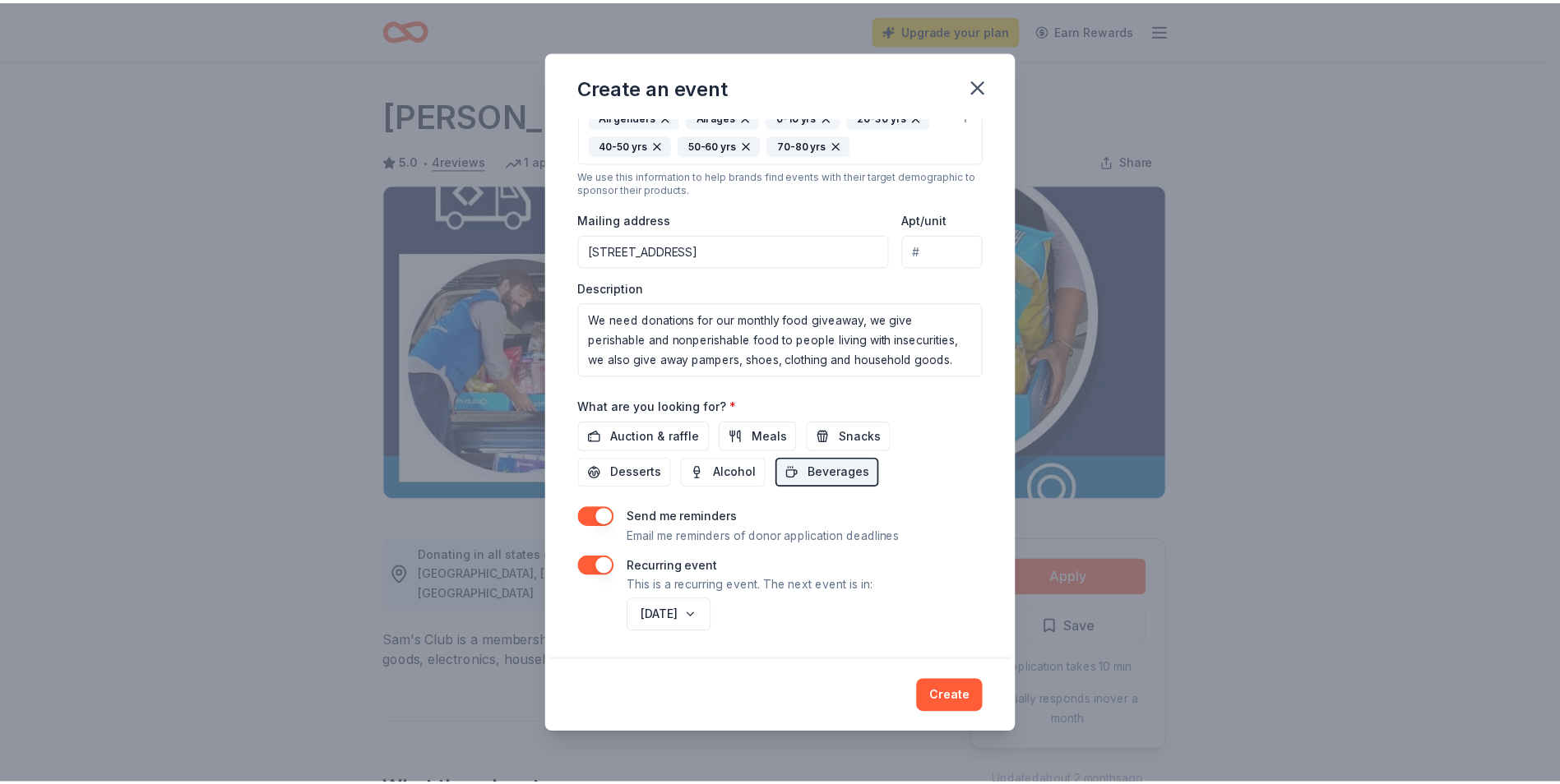
scroll to position [332, 0]
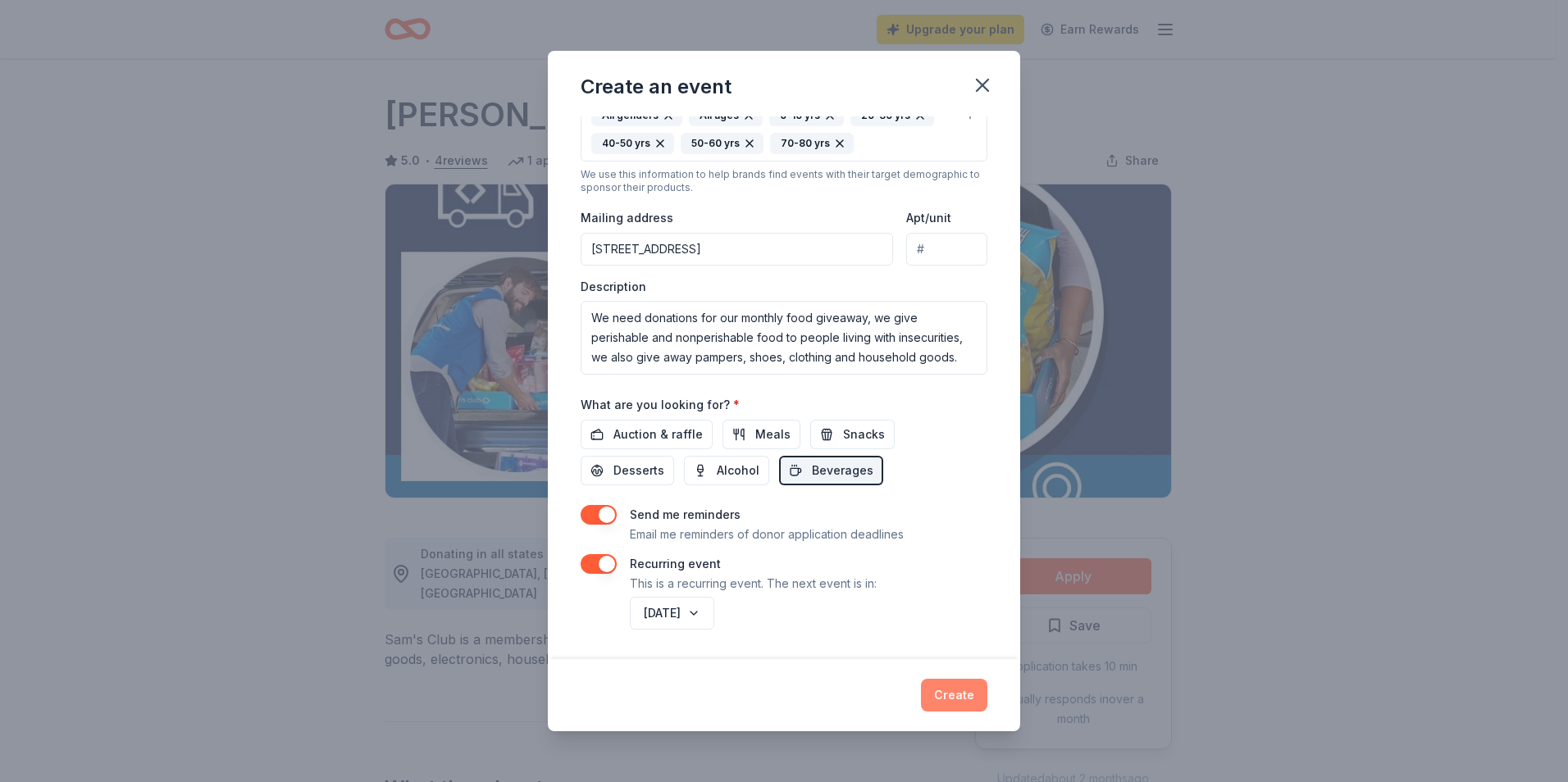
type input "Food giveaway"
click at [961, 695] on button "Create" at bounding box center [954, 695] width 66 height 33
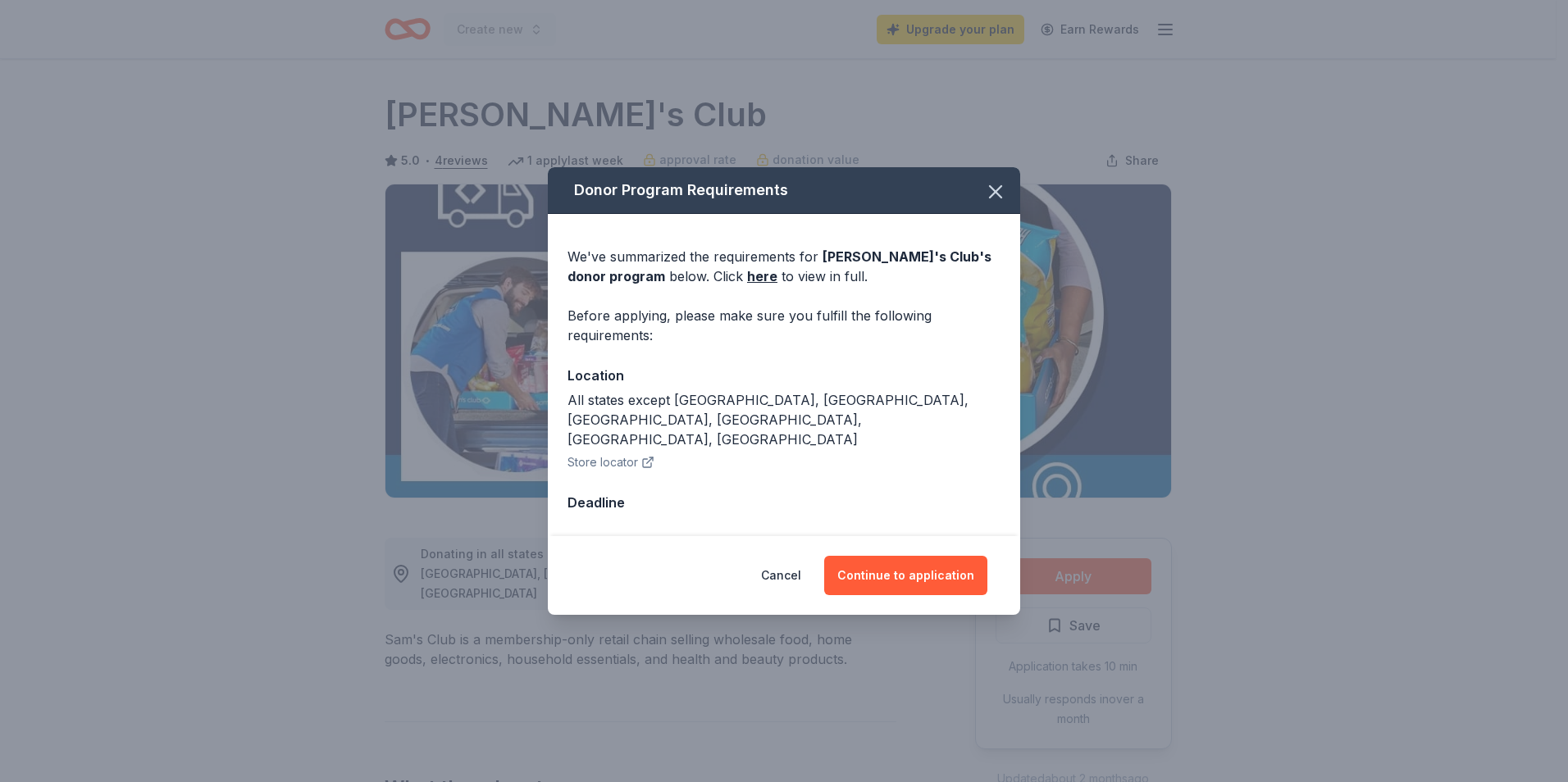
click at [626, 452] on button "Store locator" at bounding box center [611, 462] width 87 height 20
click at [904, 558] on button "Continue to application" at bounding box center [906, 576] width 163 height 39
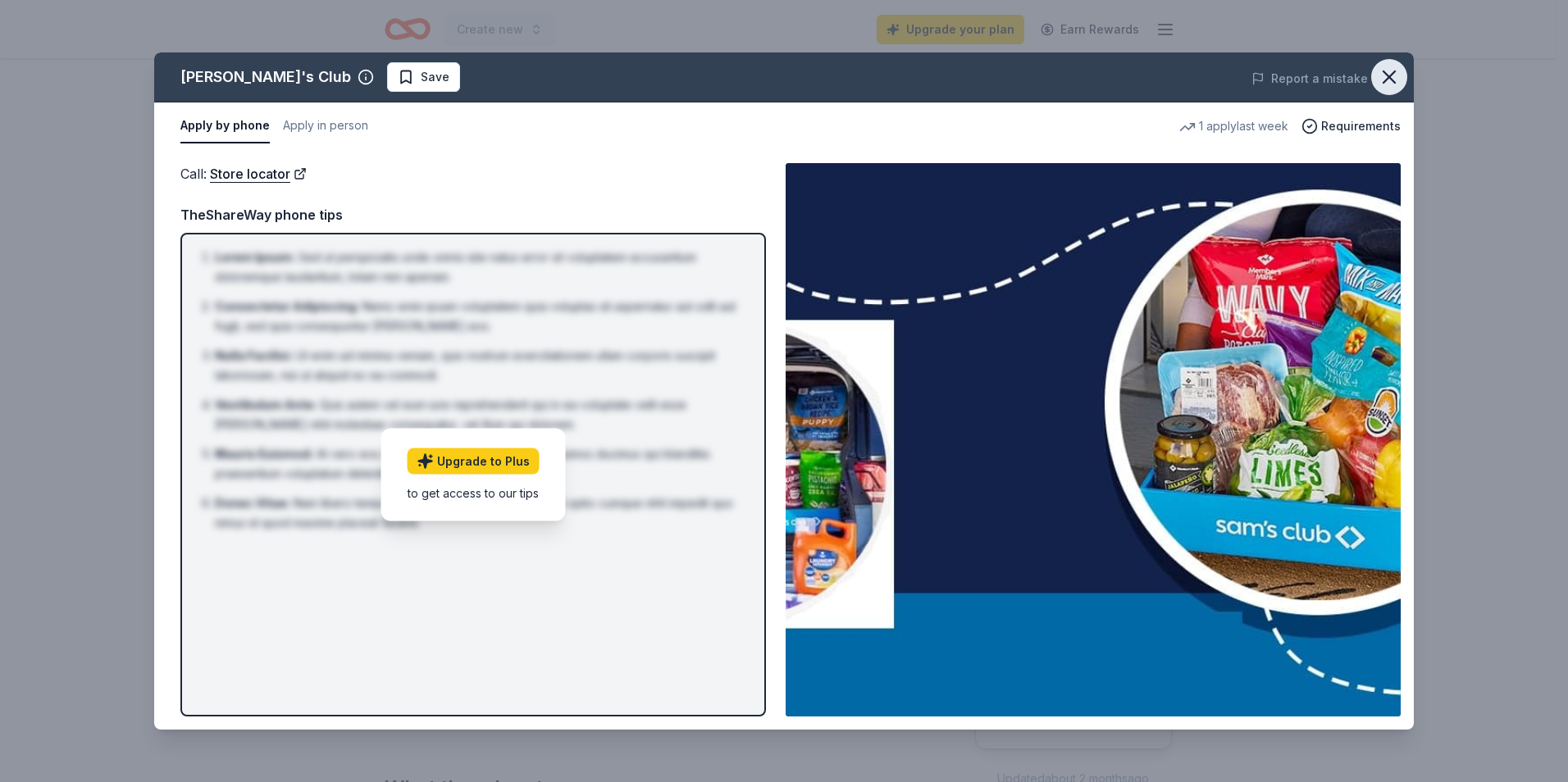
click at [1383, 66] on icon "button" at bounding box center [1389, 76] width 23 height 23
